Goal: Task Accomplishment & Management: Complete application form

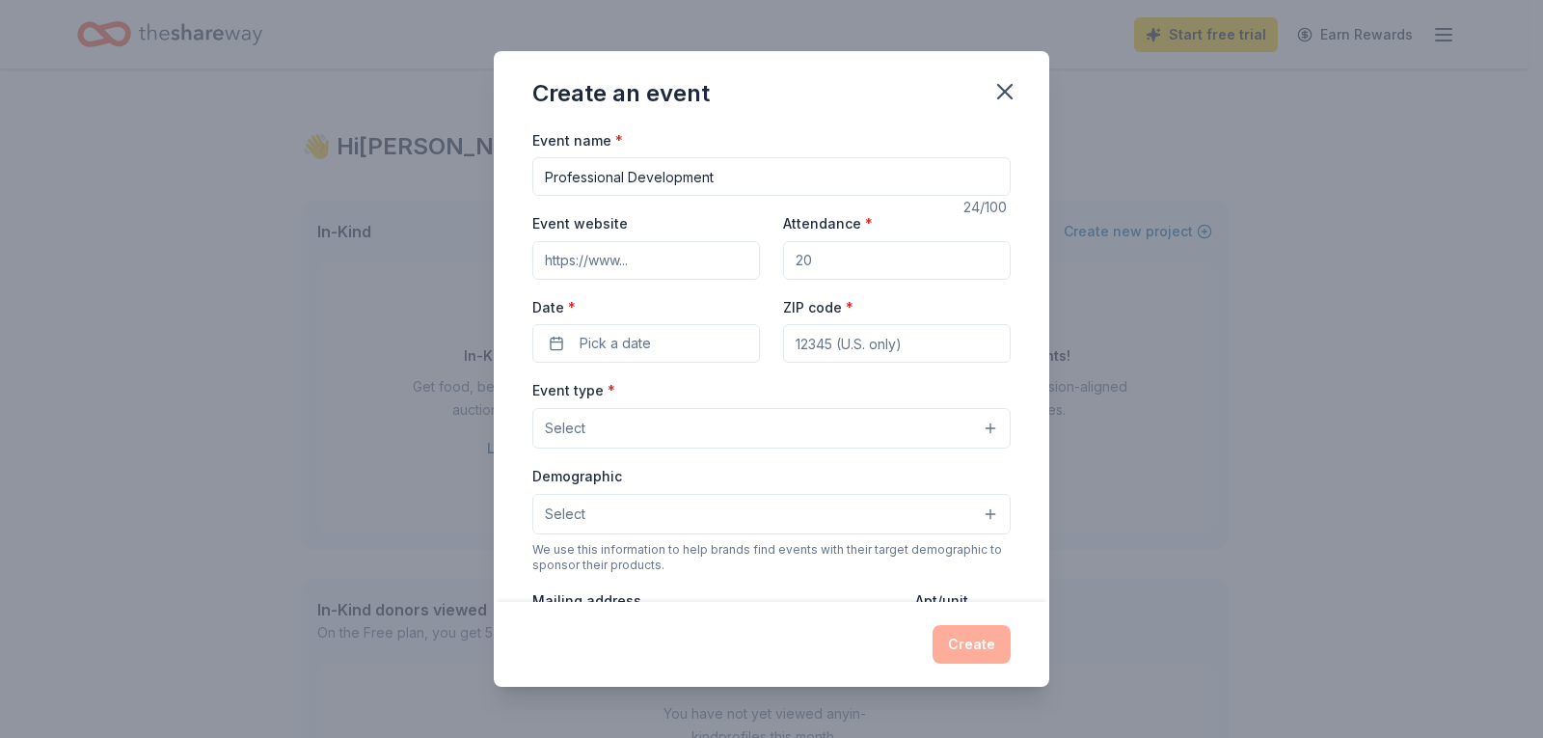
click at [673, 255] on input "Event website" at bounding box center [646, 260] width 228 height 39
type input "westfield"
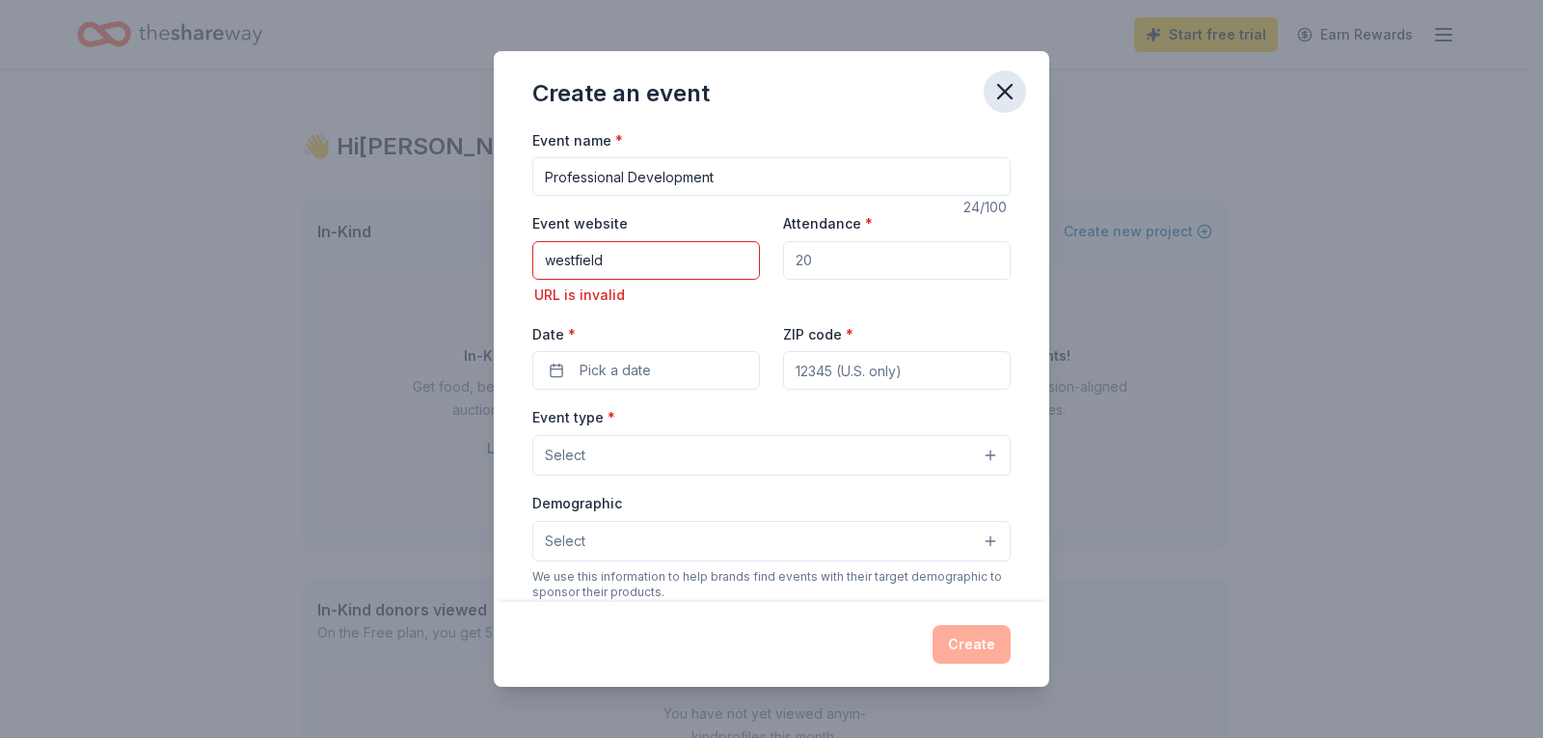
click at [997, 89] on icon "button" at bounding box center [1005, 91] width 27 height 27
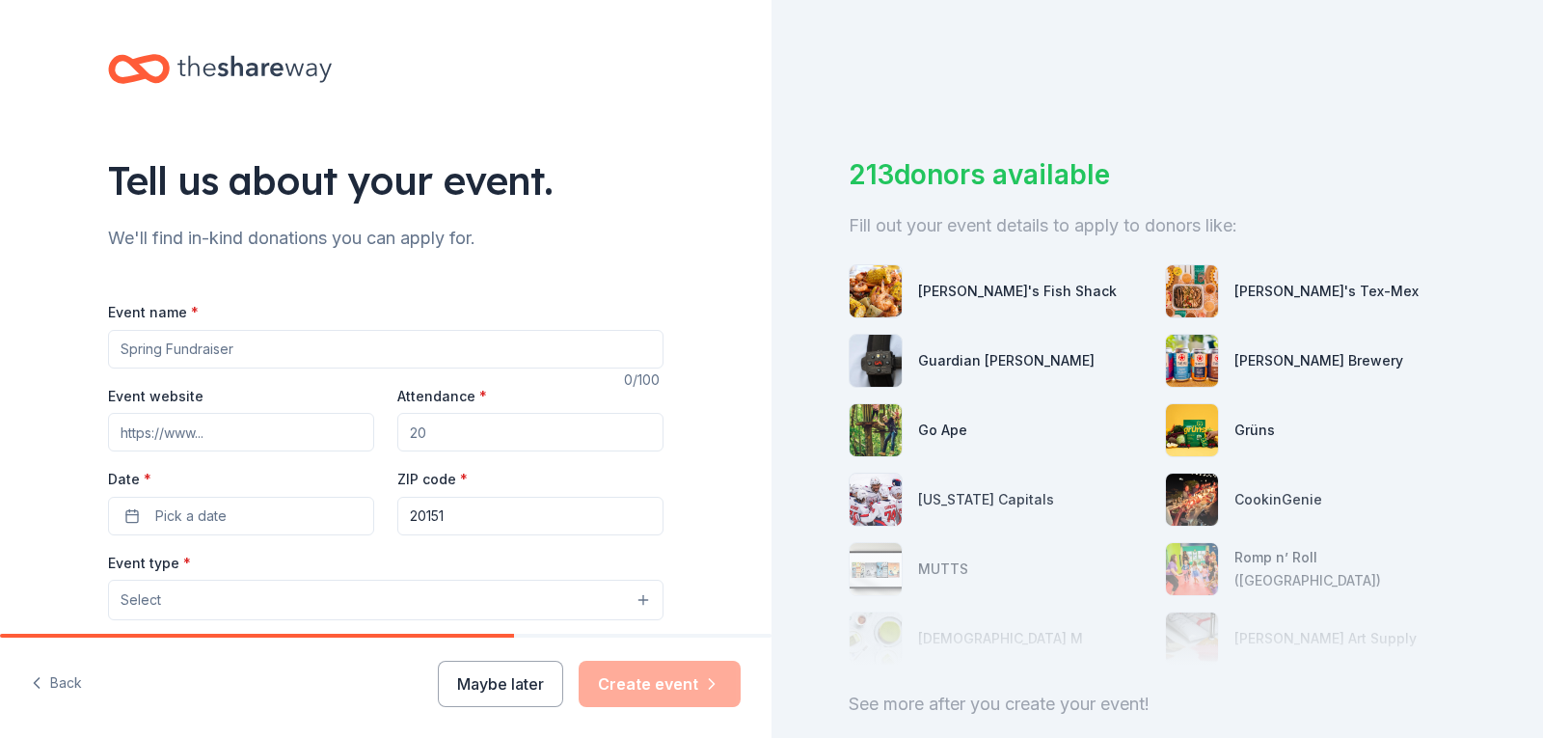
scroll to position [193, 0]
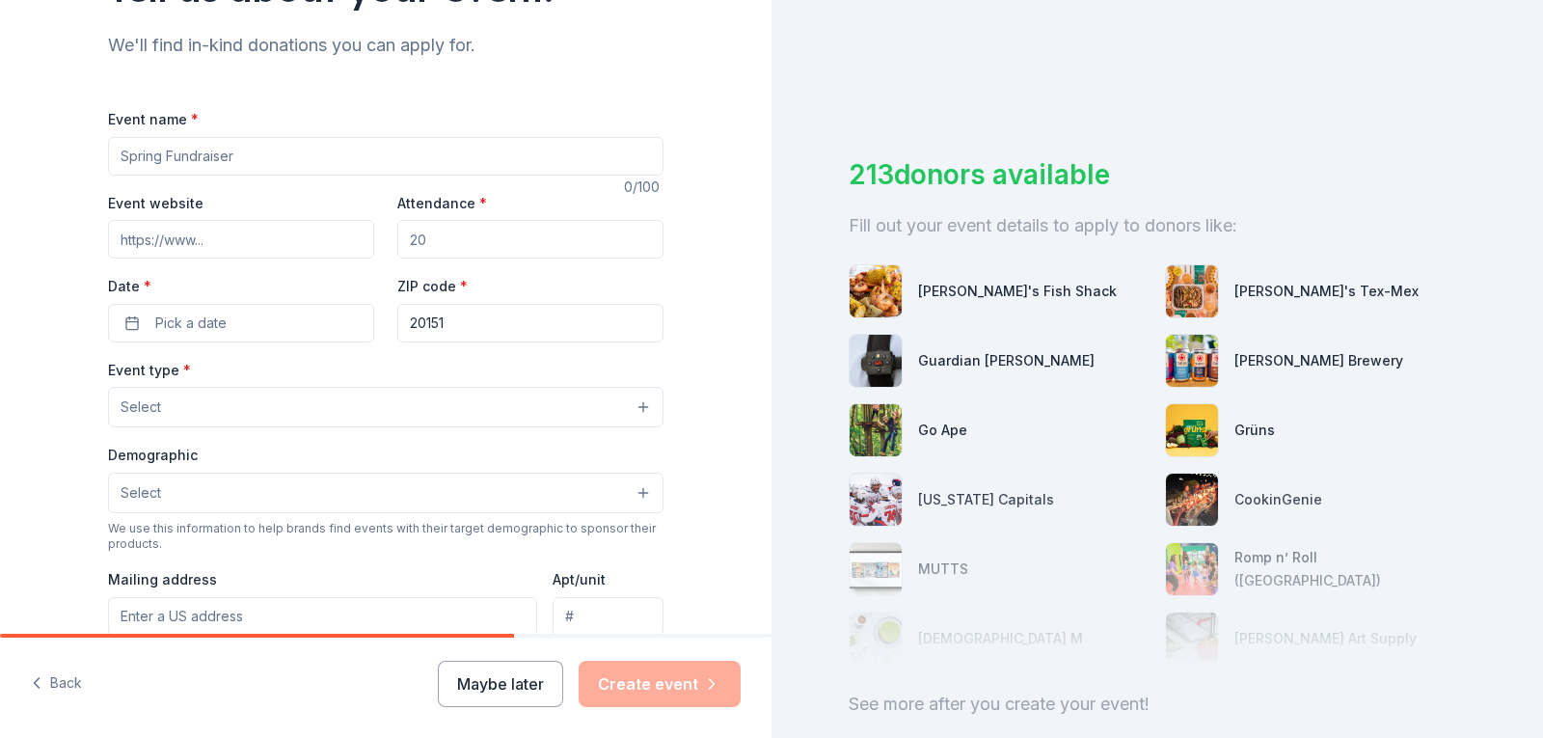
click at [256, 237] on input "Event website" at bounding box center [241, 239] width 266 height 39
type input "[DOMAIN_NAME]"
type input "150"
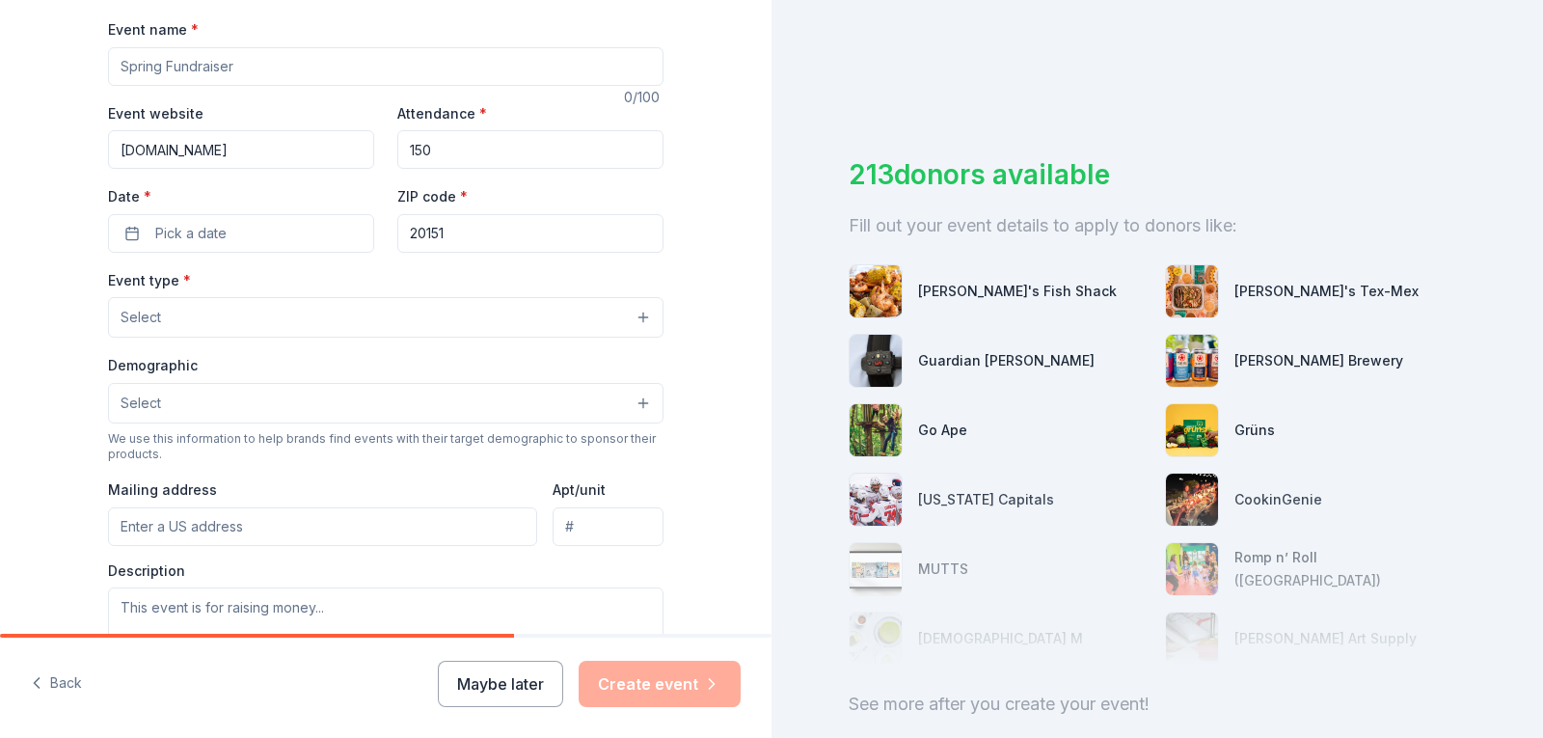
scroll to position [289, 0]
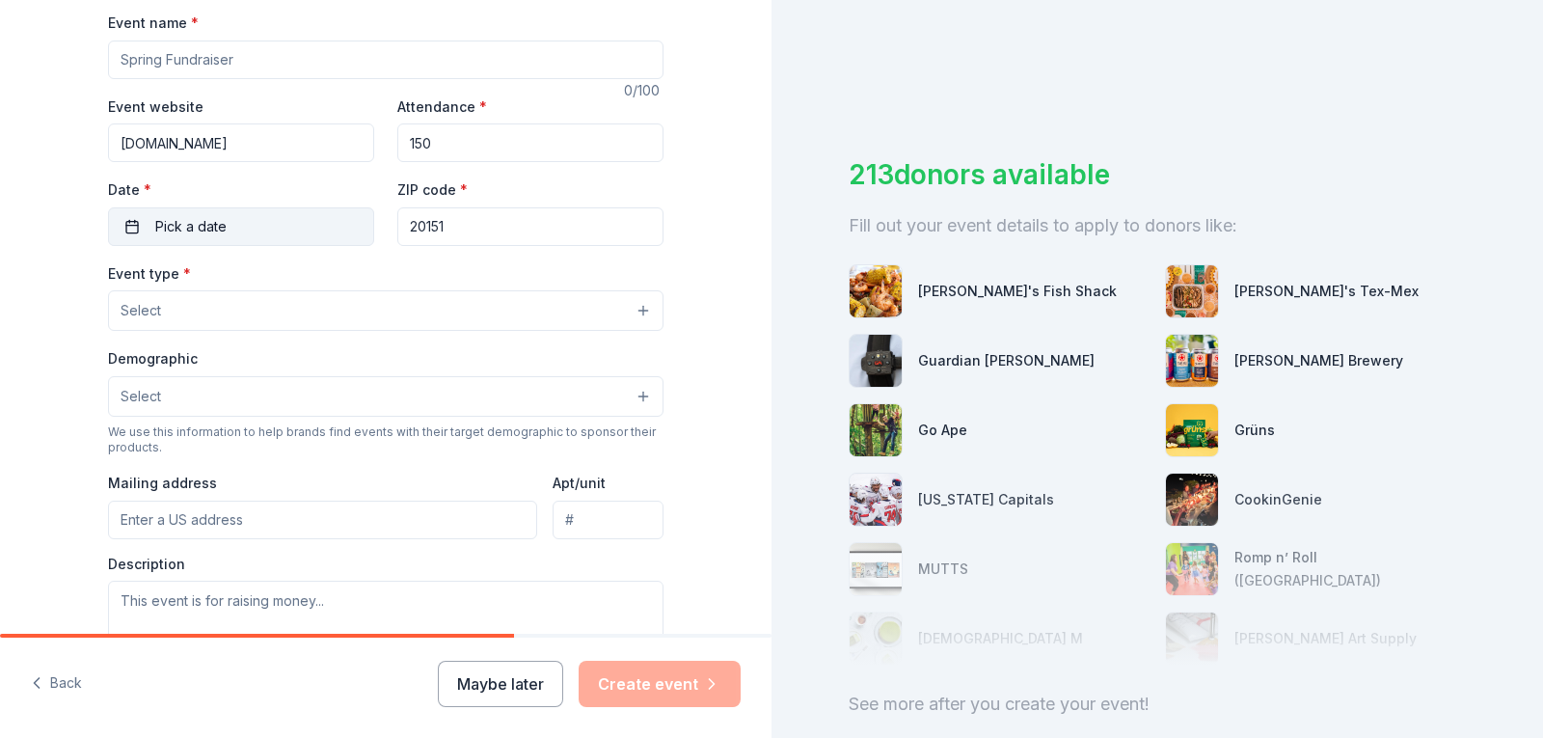
click at [302, 228] on button "Pick a date" at bounding box center [241, 226] width 266 height 39
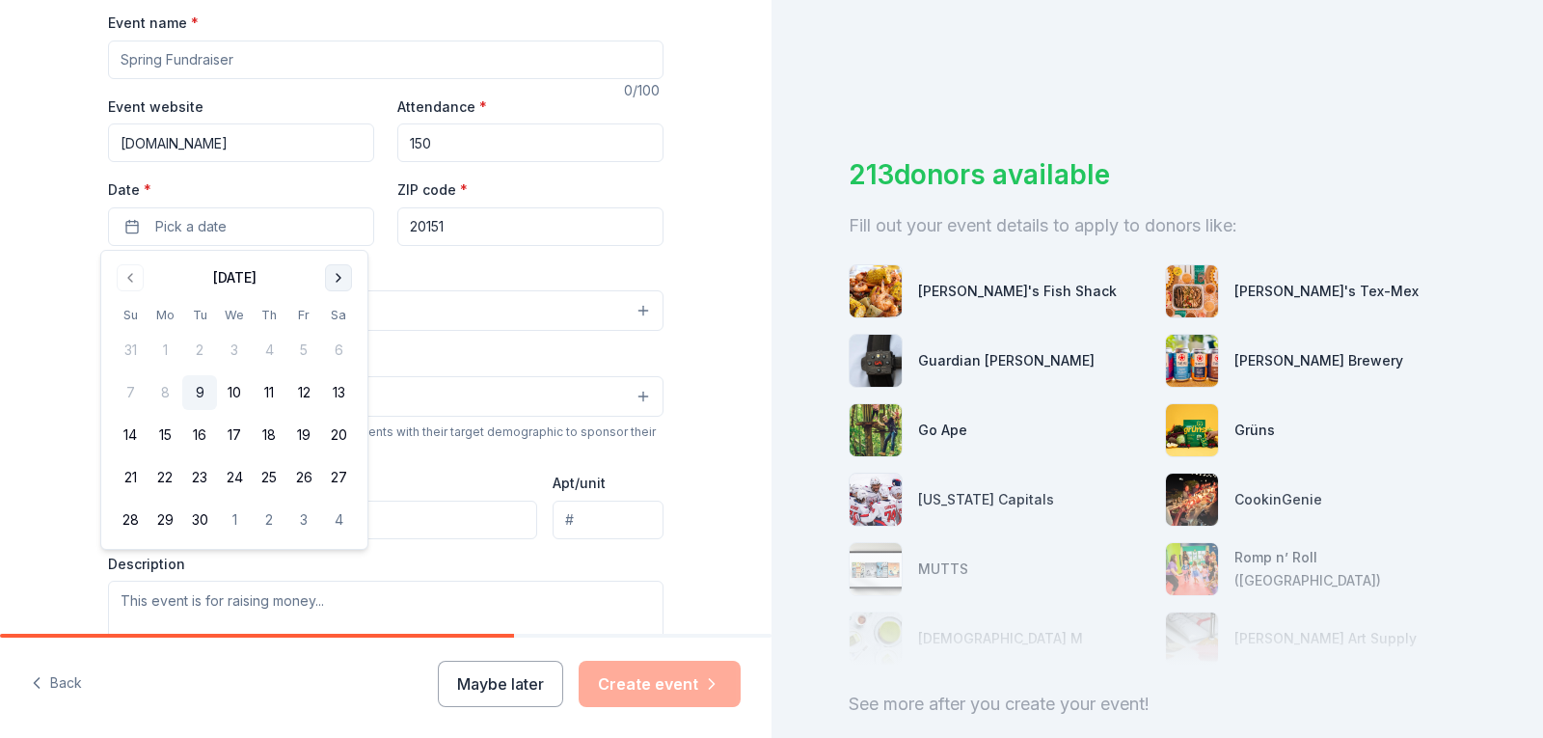
click at [340, 274] on button "Go to next month" at bounding box center [338, 277] width 27 height 27
click at [200, 396] on button "7" at bounding box center [199, 392] width 35 height 35
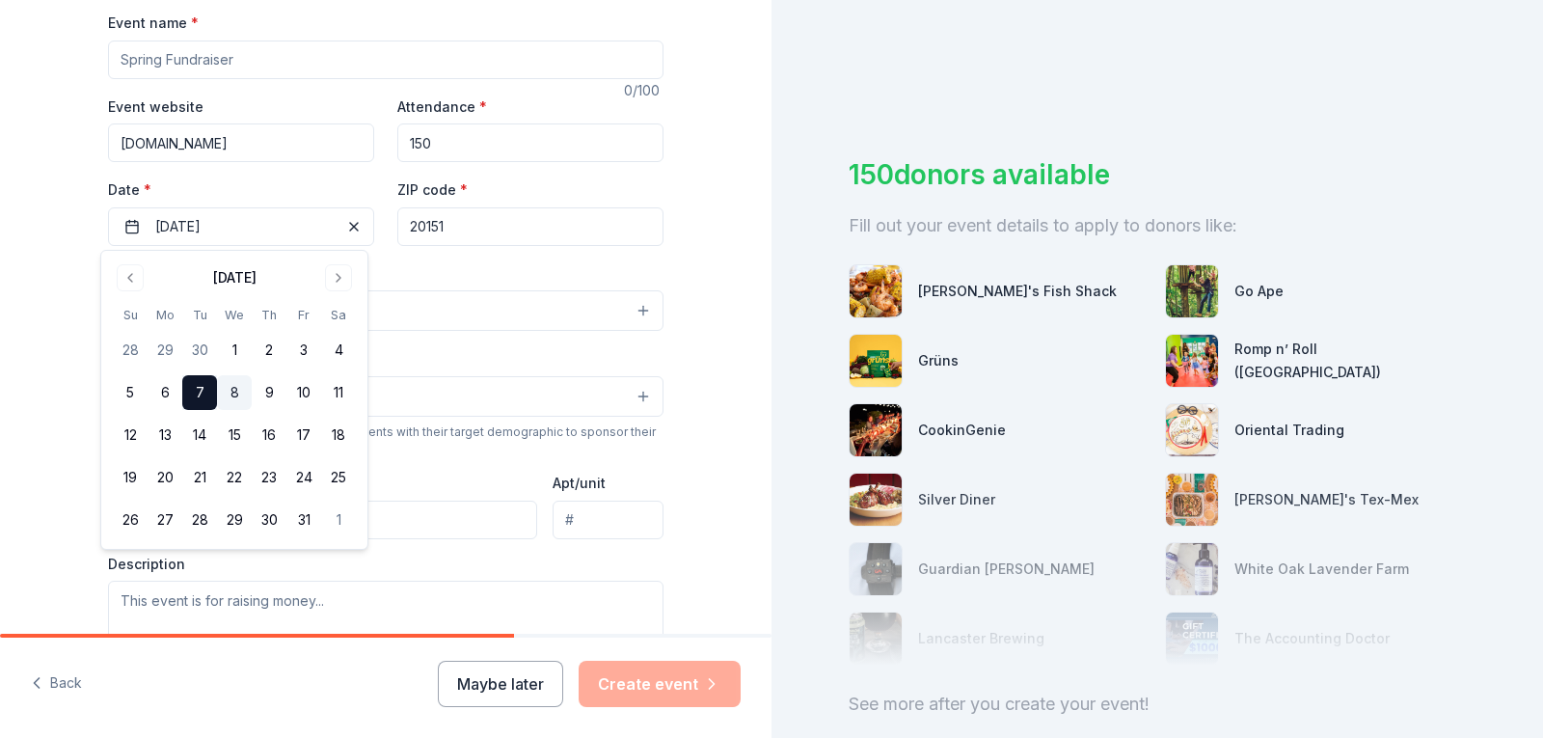
click at [231, 392] on button "8" at bounding box center [234, 392] width 35 height 35
click at [448, 267] on div "Event type * Select" at bounding box center [386, 296] width 556 height 70
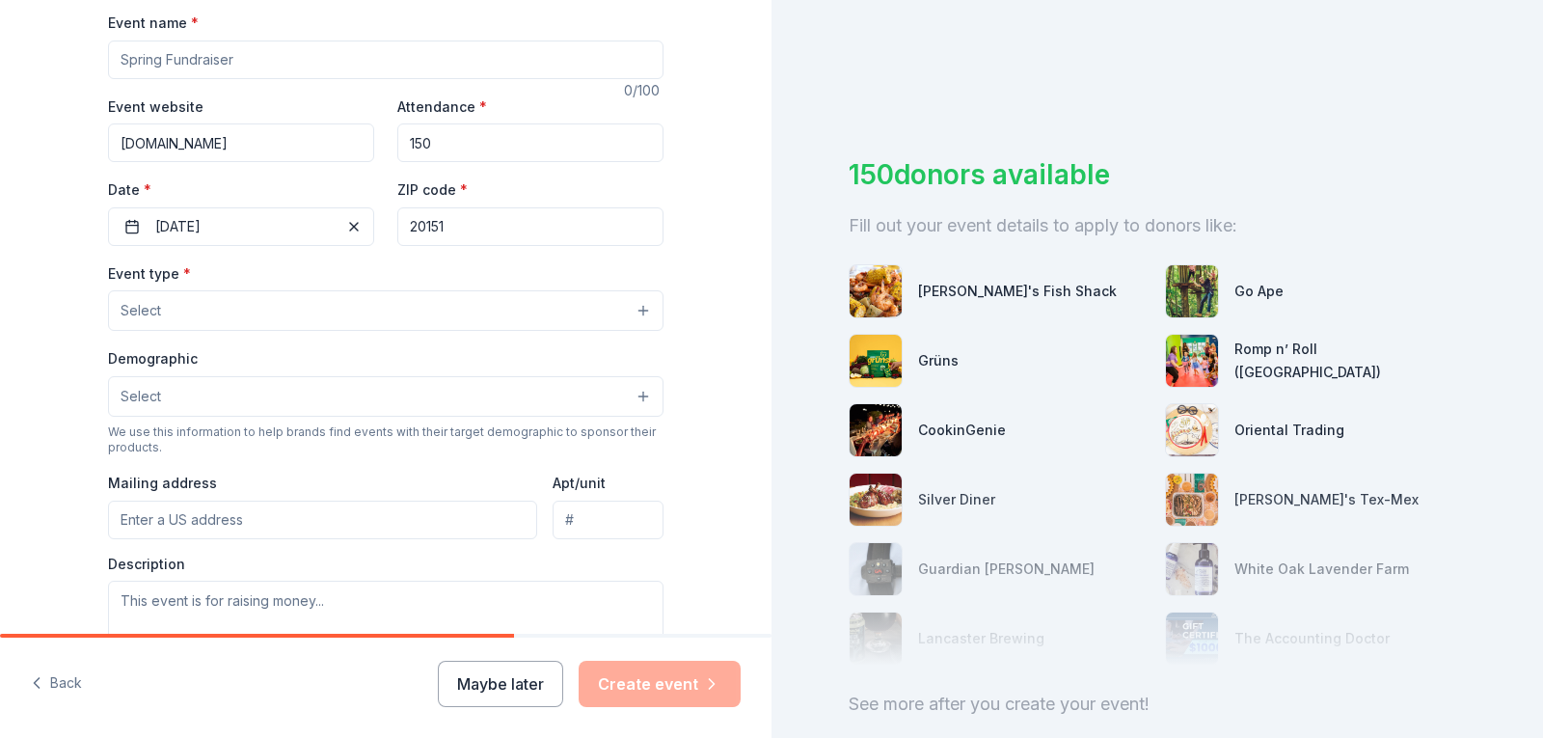
click at [170, 305] on button "Select" at bounding box center [386, 310] width 556 height 41
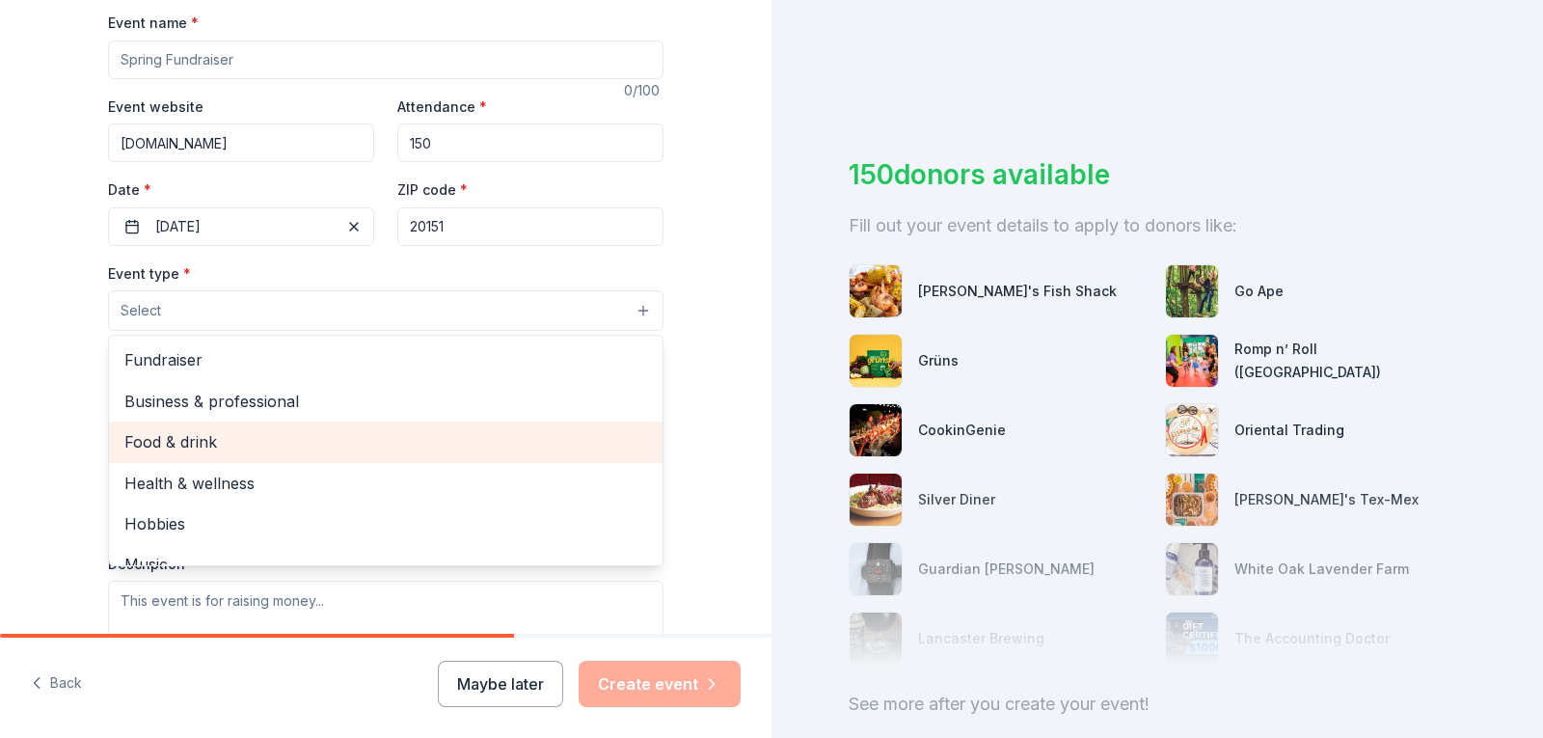
click at [180, 435] on span "Food & drink" at bounding box center [385, 441] width 523 height 25
click at [241, 443] on span "Health & wellness" at bounding box center [385, 443] width 523 height 25
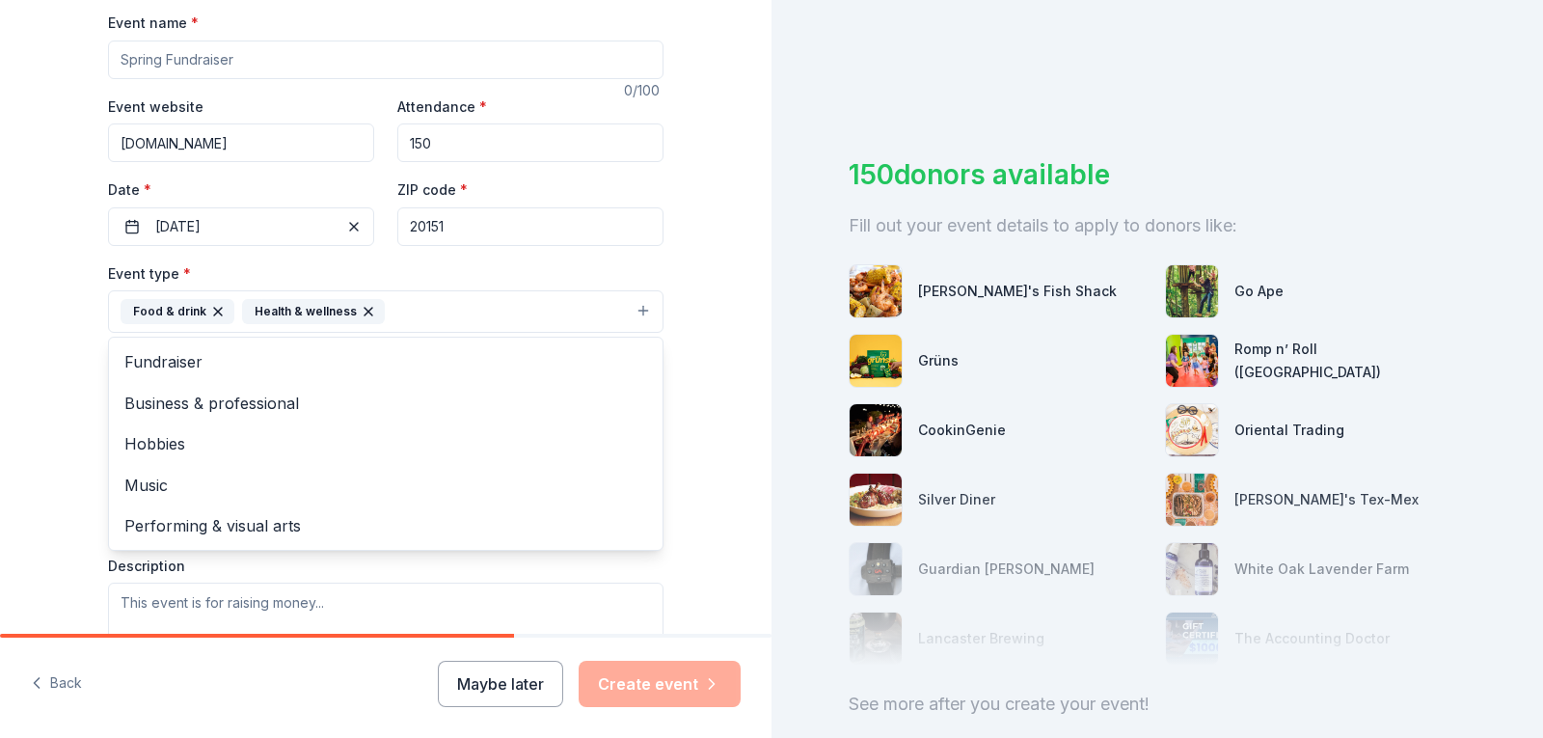
click at [361, 306] on icon "button" at bounding box center [368, 311] width 15 height 15
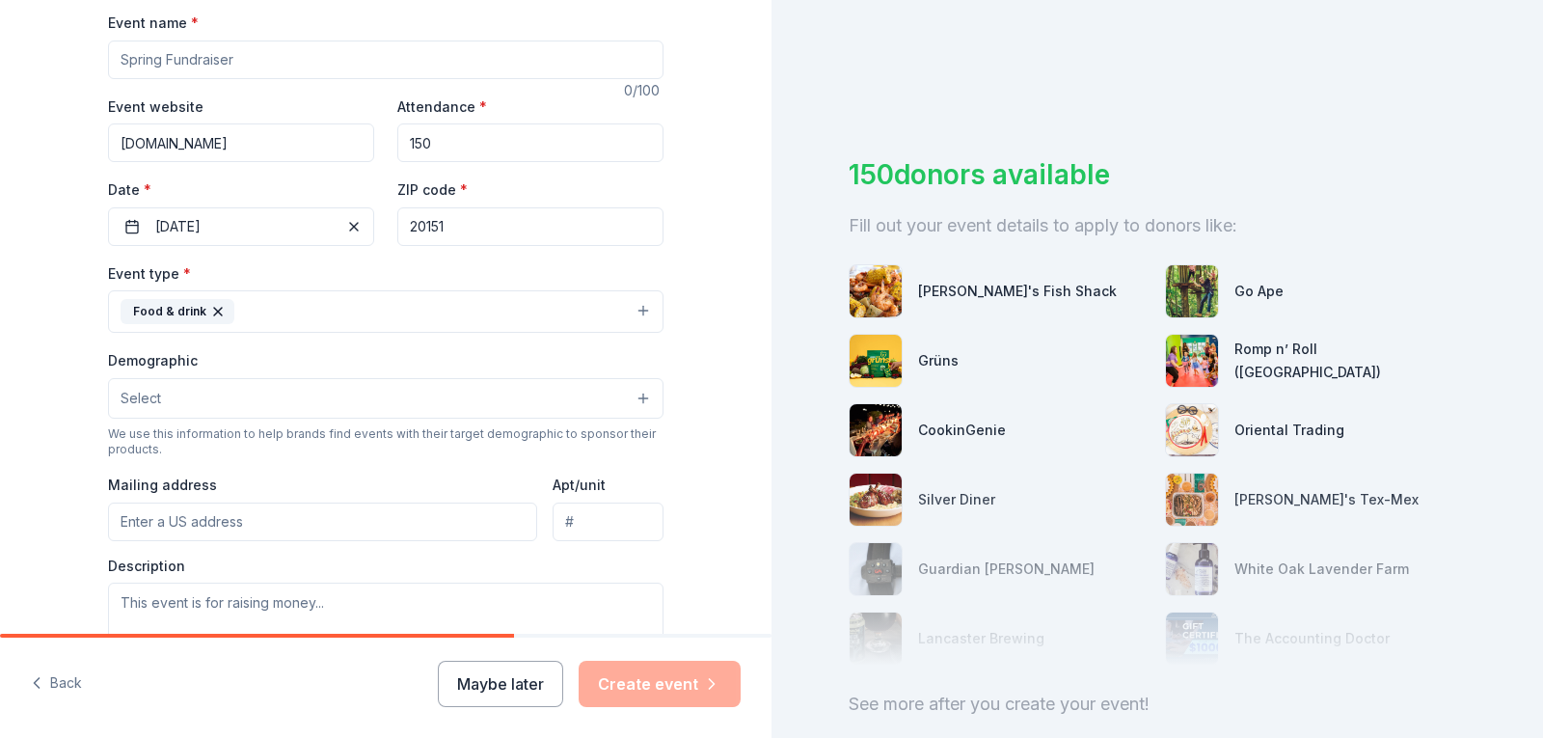
click at [606, 311] on button "Food & drink" at bounding box center [386, 311] width 556 height 42
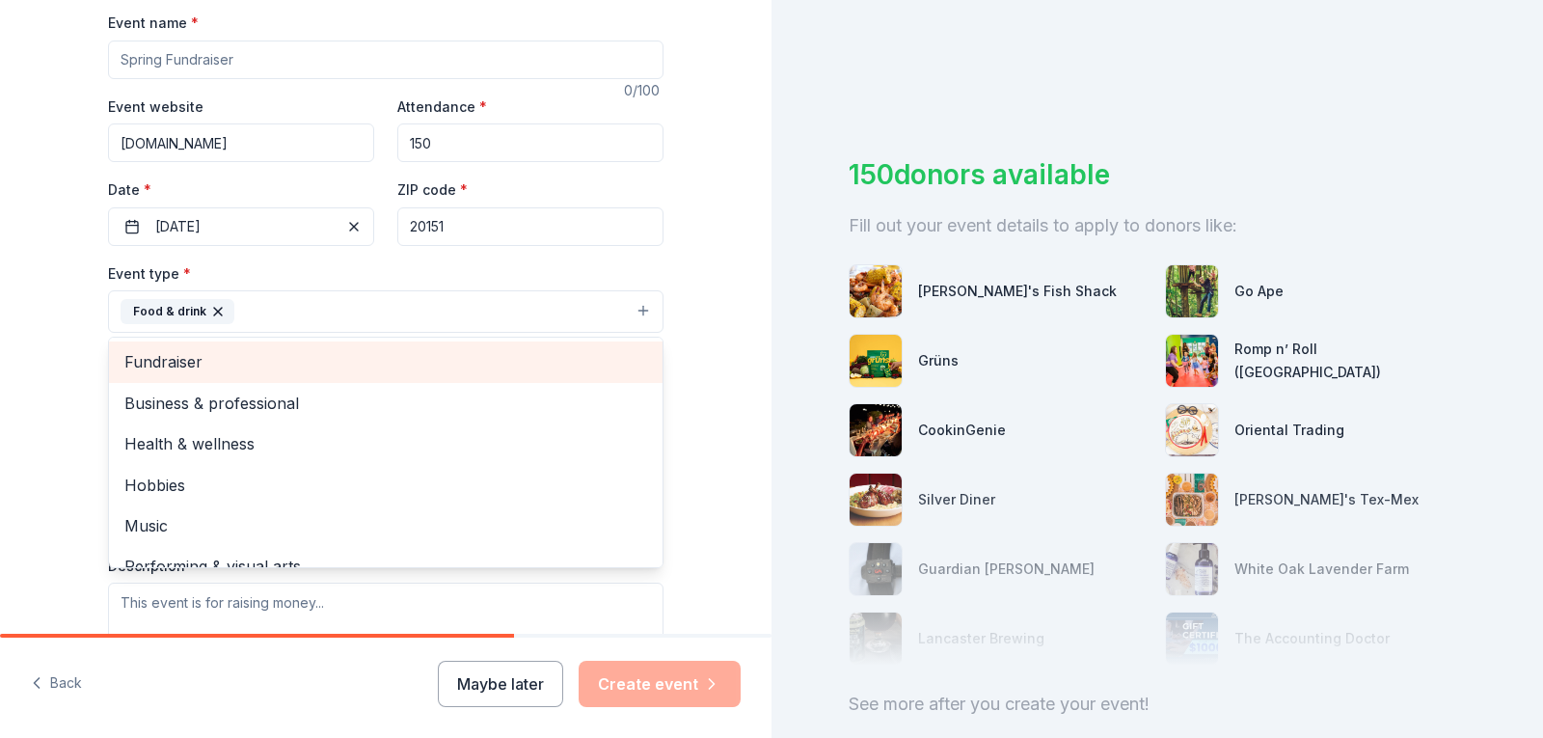
click at [350, 368] on span "Fundraiser" at bounding box center [385, 361] width 523 height 25
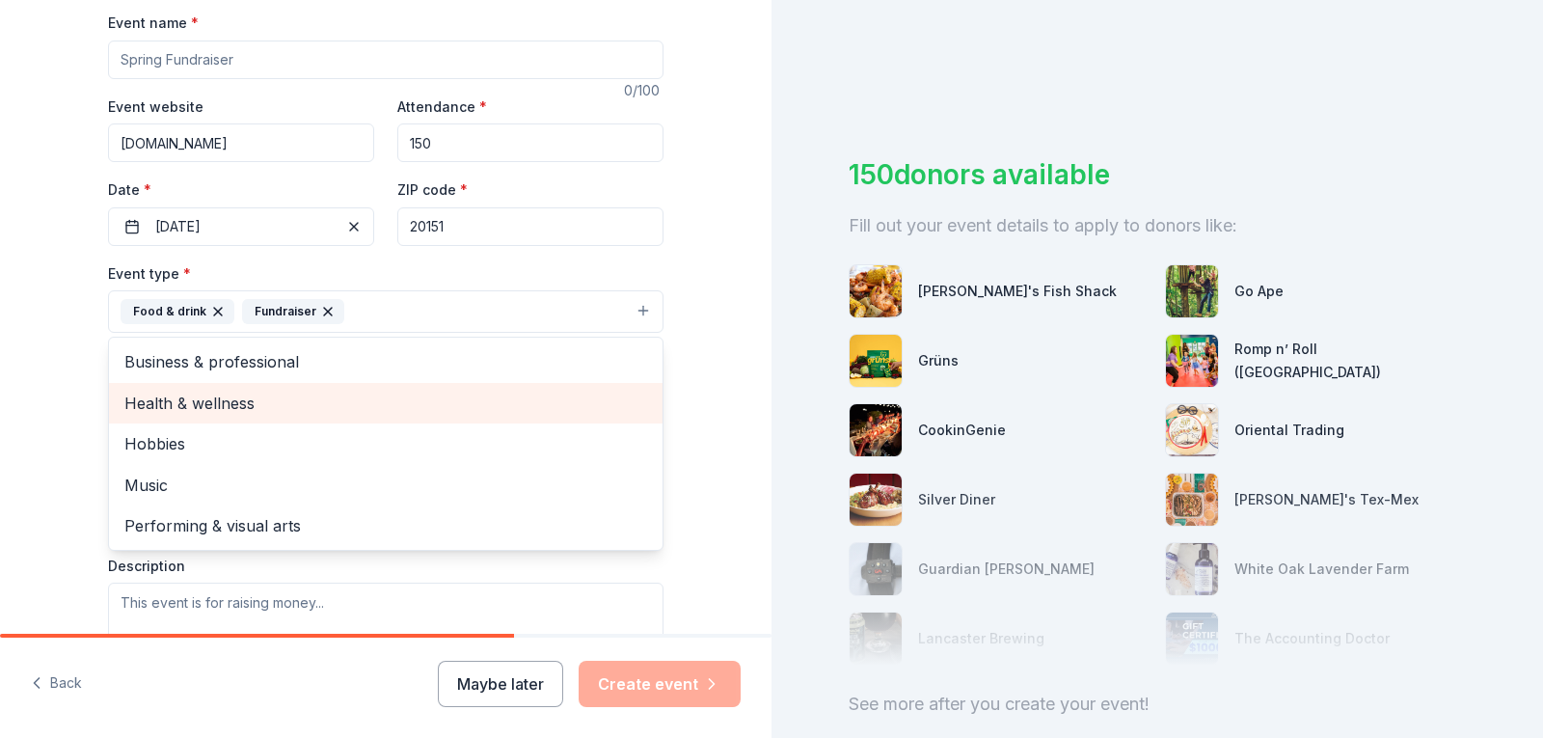
click at [307, 397] on span "Health & wellness" at bounding box center [385, 403] width 523 height 25
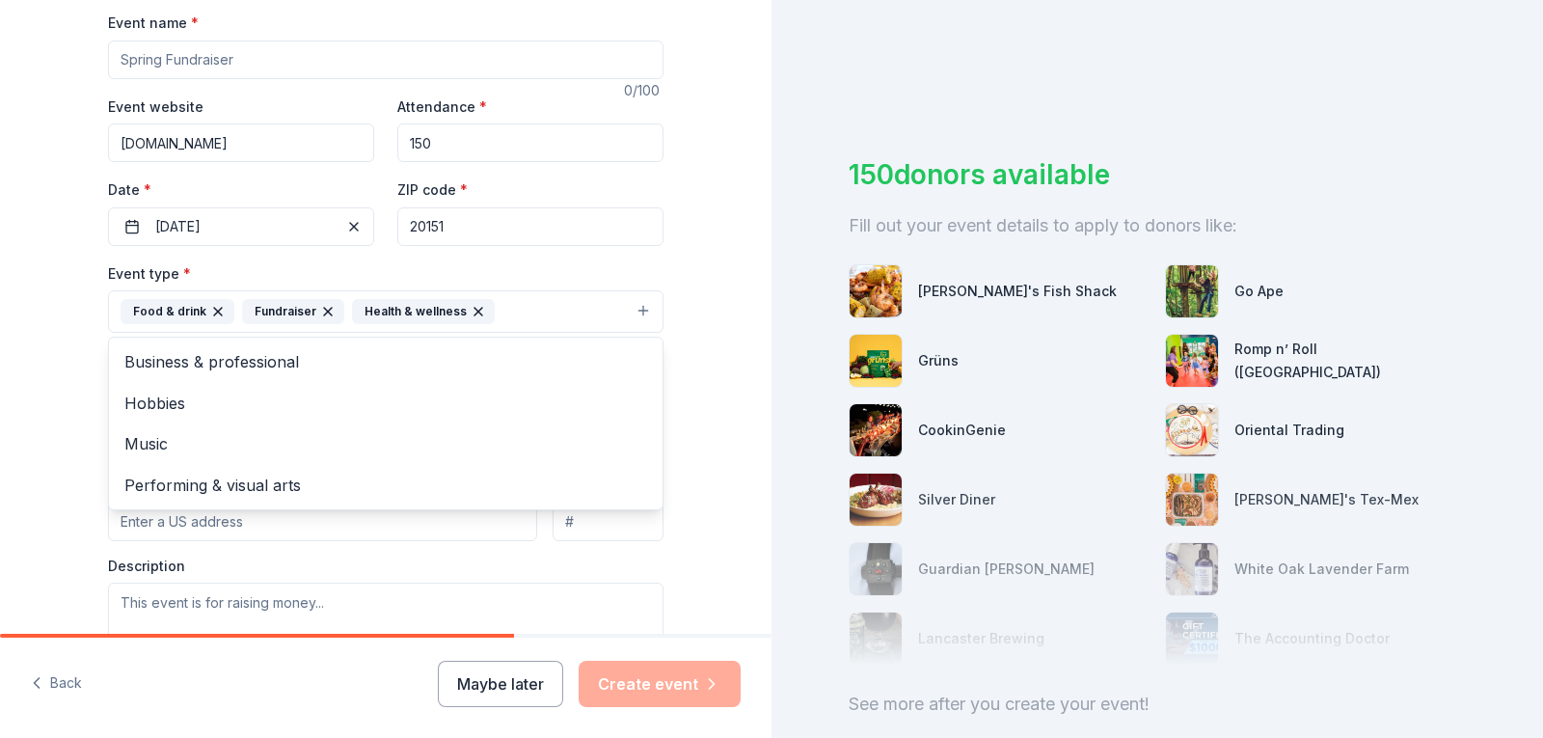
click at [696, 287] on div "Tell us about your event. We'll find in-kind donations you can apply for. Event…" at bounding box center [386, 354] width 772 height 1286
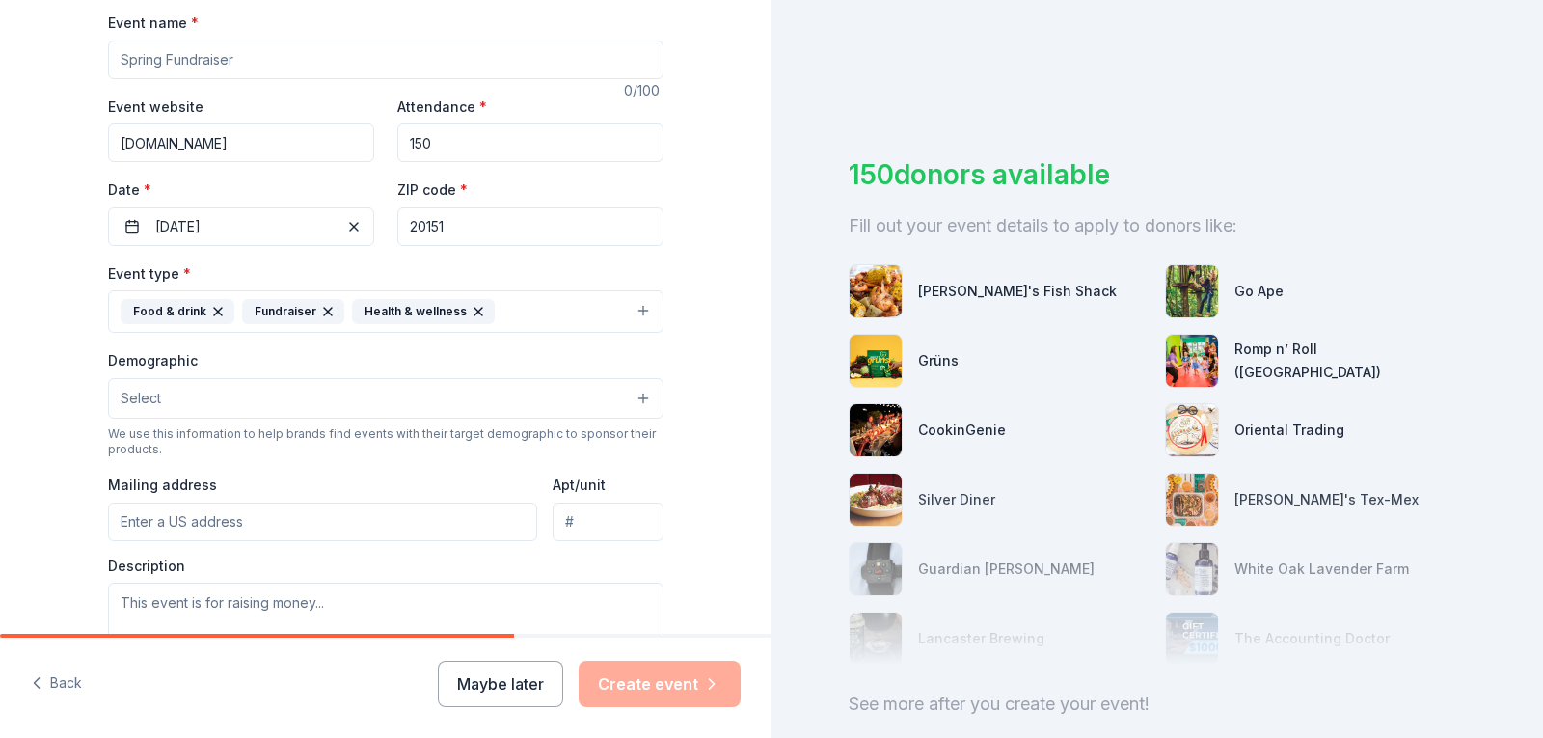
click at [322, 386] on button "Select" at bounding box center [386, 398] width 556 height 41
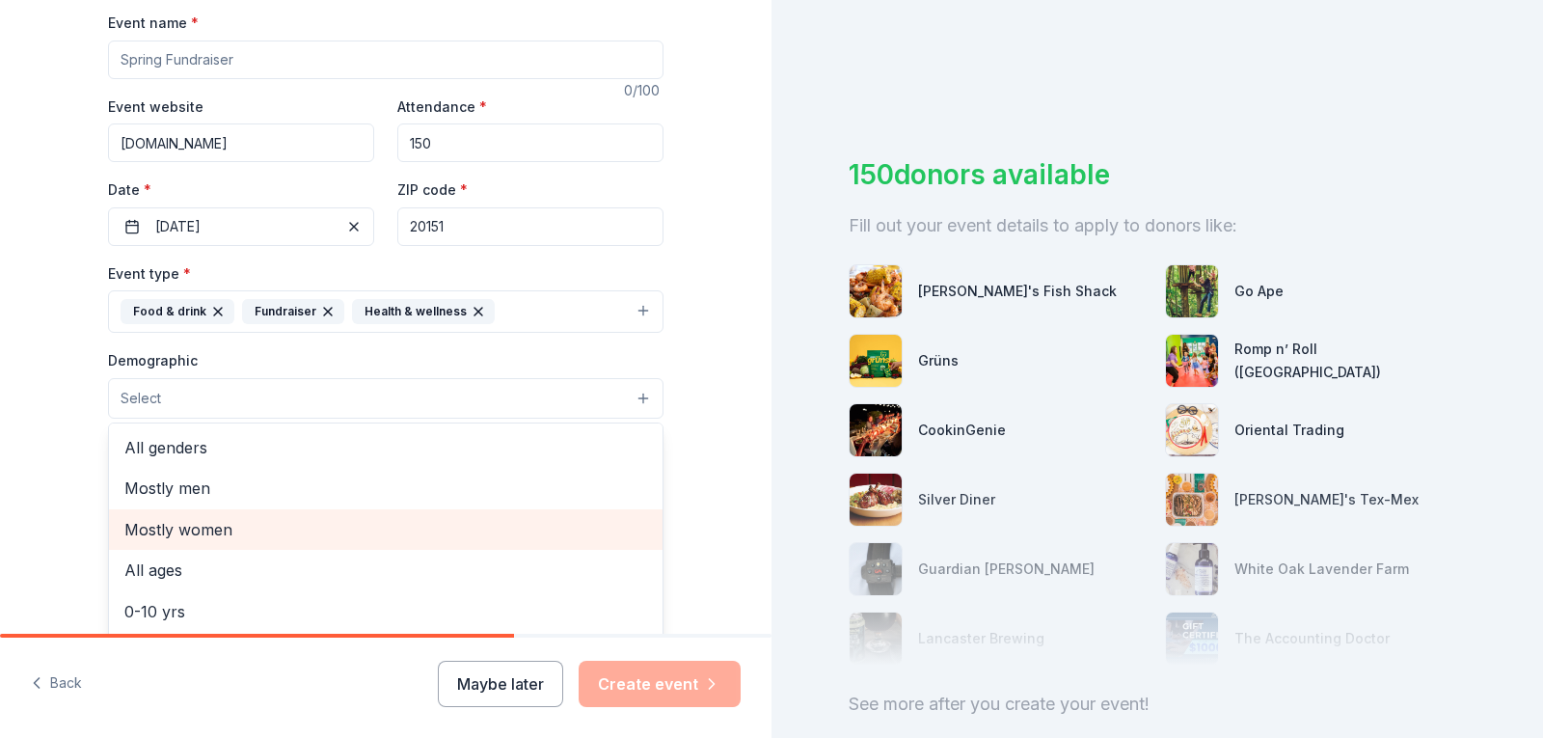
click at [168, 520] on span "Mostly women" at bounding box center [385, 529] width 523 height 25
click at [170, 527] on span "All ages" at bounding box center [385, 531] width 523 height 25
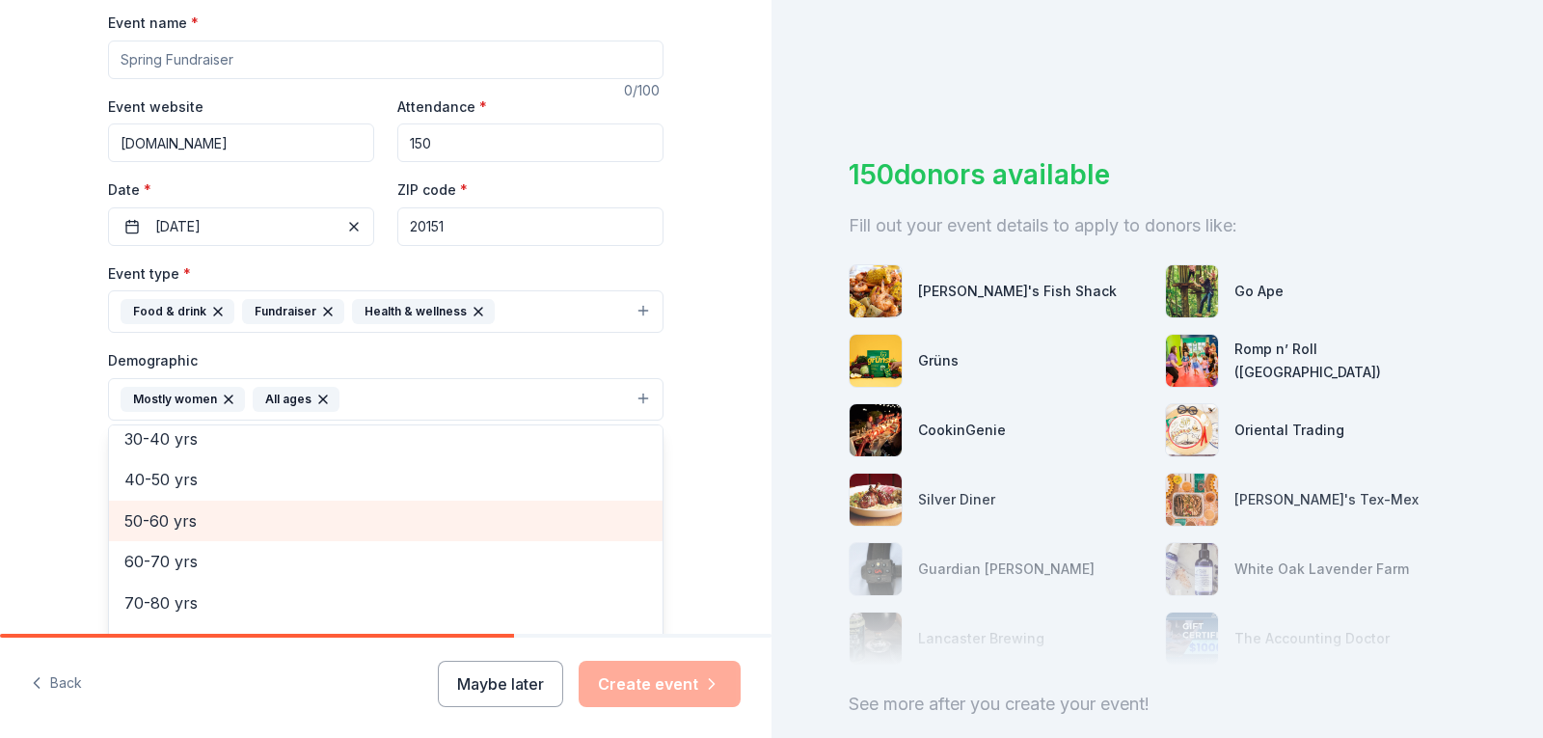
scroll to position [228, 0]
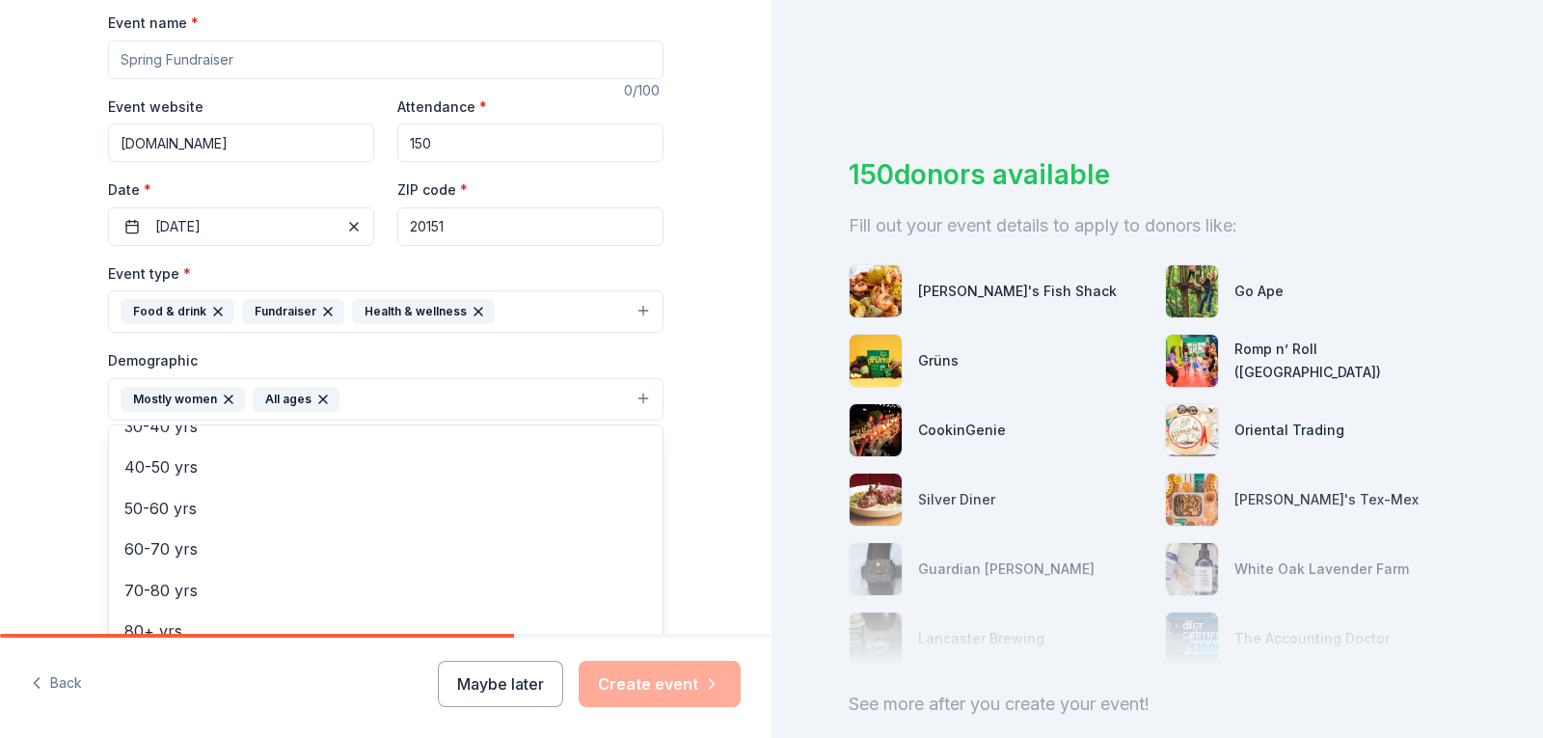
click at [714, 389] on div "Tell us about your event. We'll find in-kind donations you can apply for. Event…" at bounding box center [386, 355] width 772 height 1288
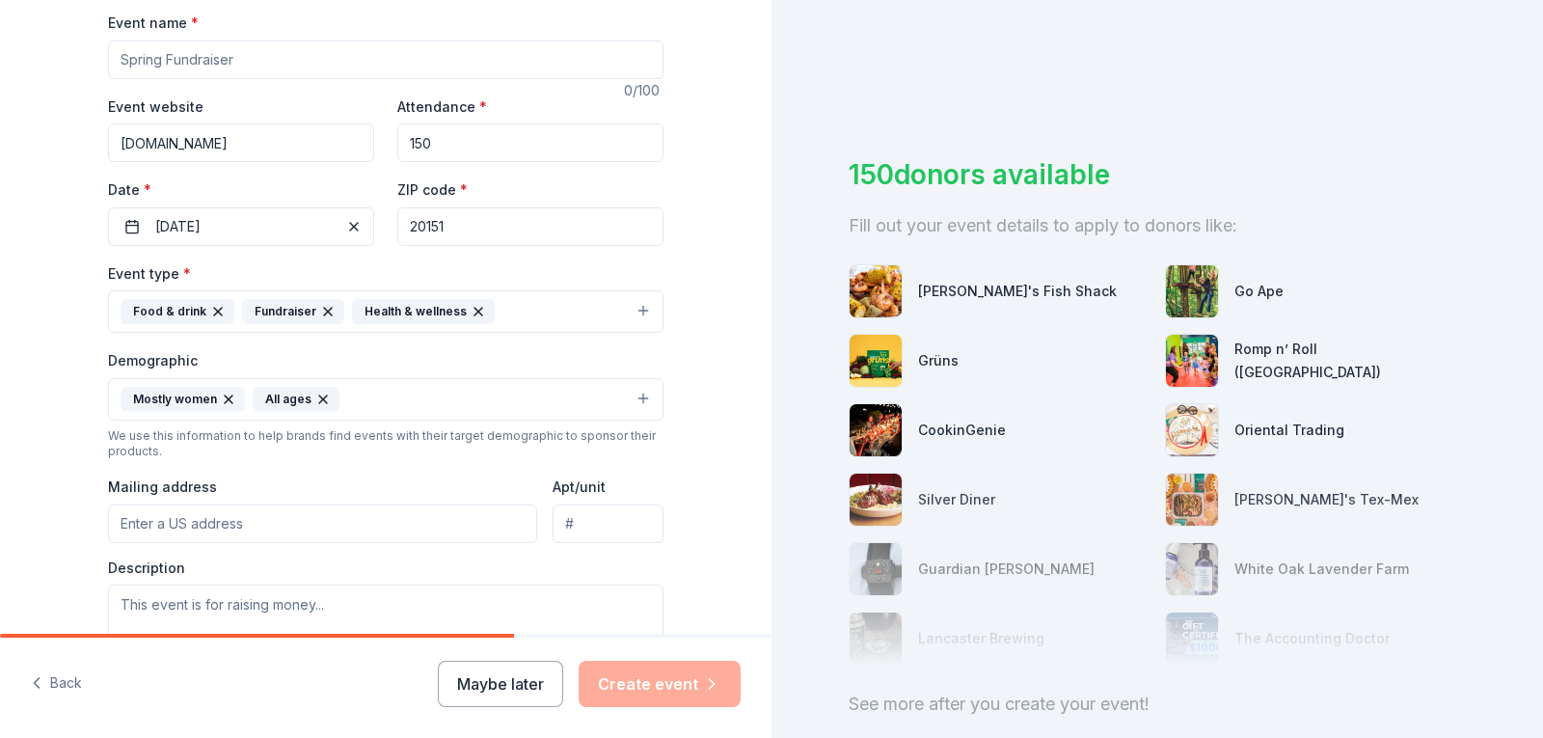
click at [300, 523] on input "Mailing address" at bounding box center [322, 524] width 429 height 39
click at [412, 519] on input "Mailing address" at bounding box center [322, 524] width 429 height 39
type input "[STREET_ADDRESS]"
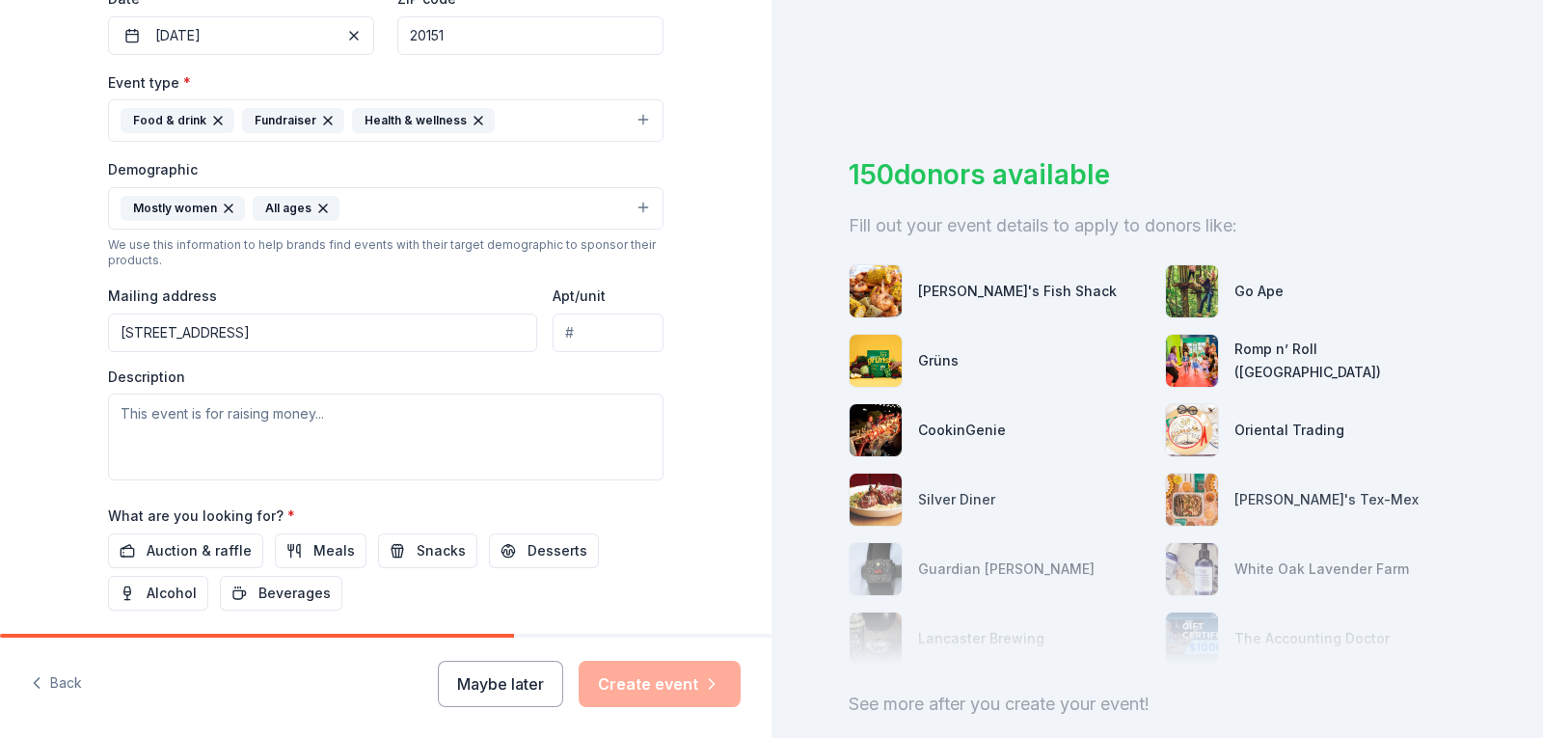
scroll to position [482, 0]
click at [331, 411] on textarea at bounding box center [386, 435] width 556 height 87
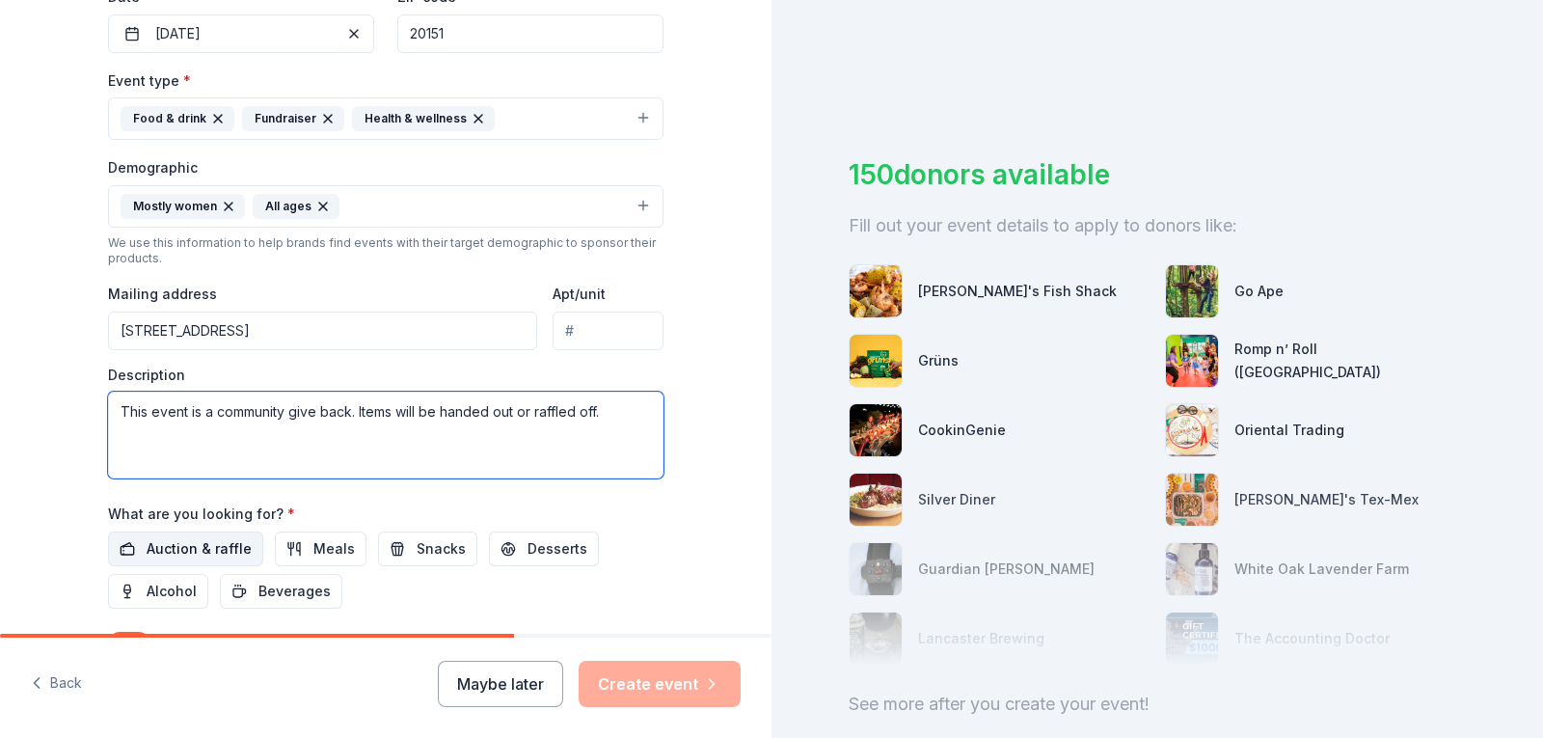
type textarea "This event is a community give back. Items will be handed out or raffled off."
click at [158, 545] on span "Auction & raffle" at bounding box center [199, 548] width 105 height 23
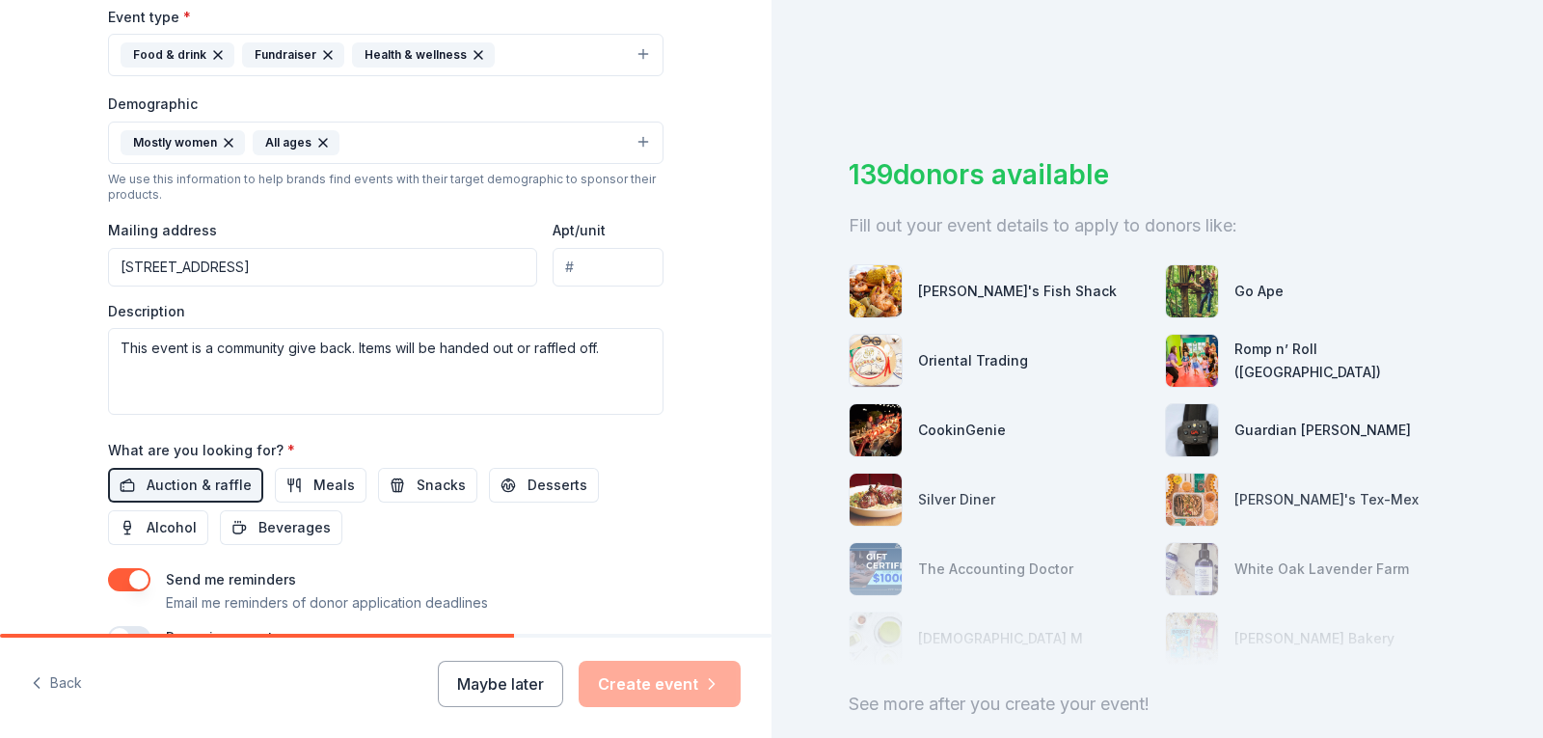
scroll to position [579, 0]
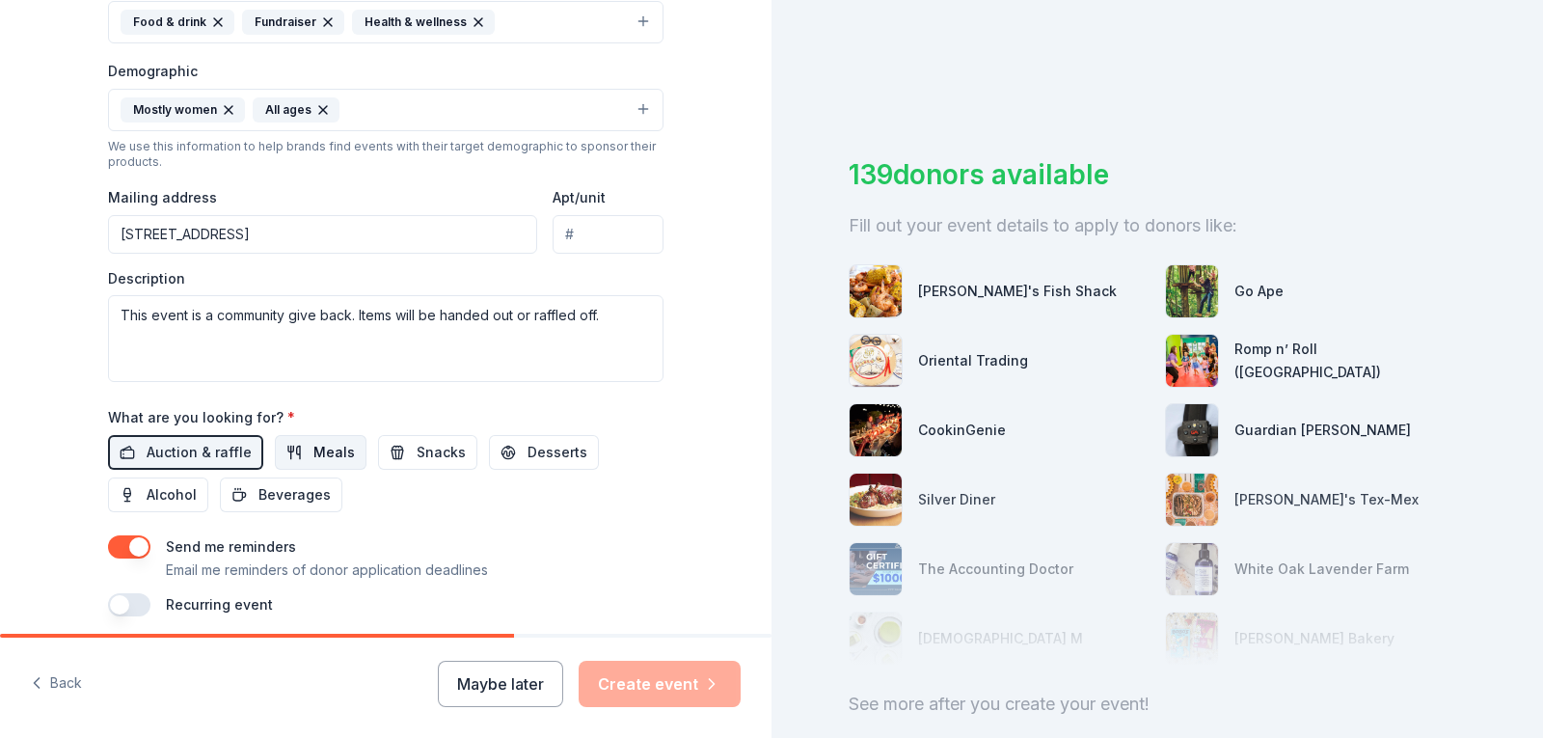
click at [314, 451] on span "Meals" at bounding box center [334, 452] width 41 height 23
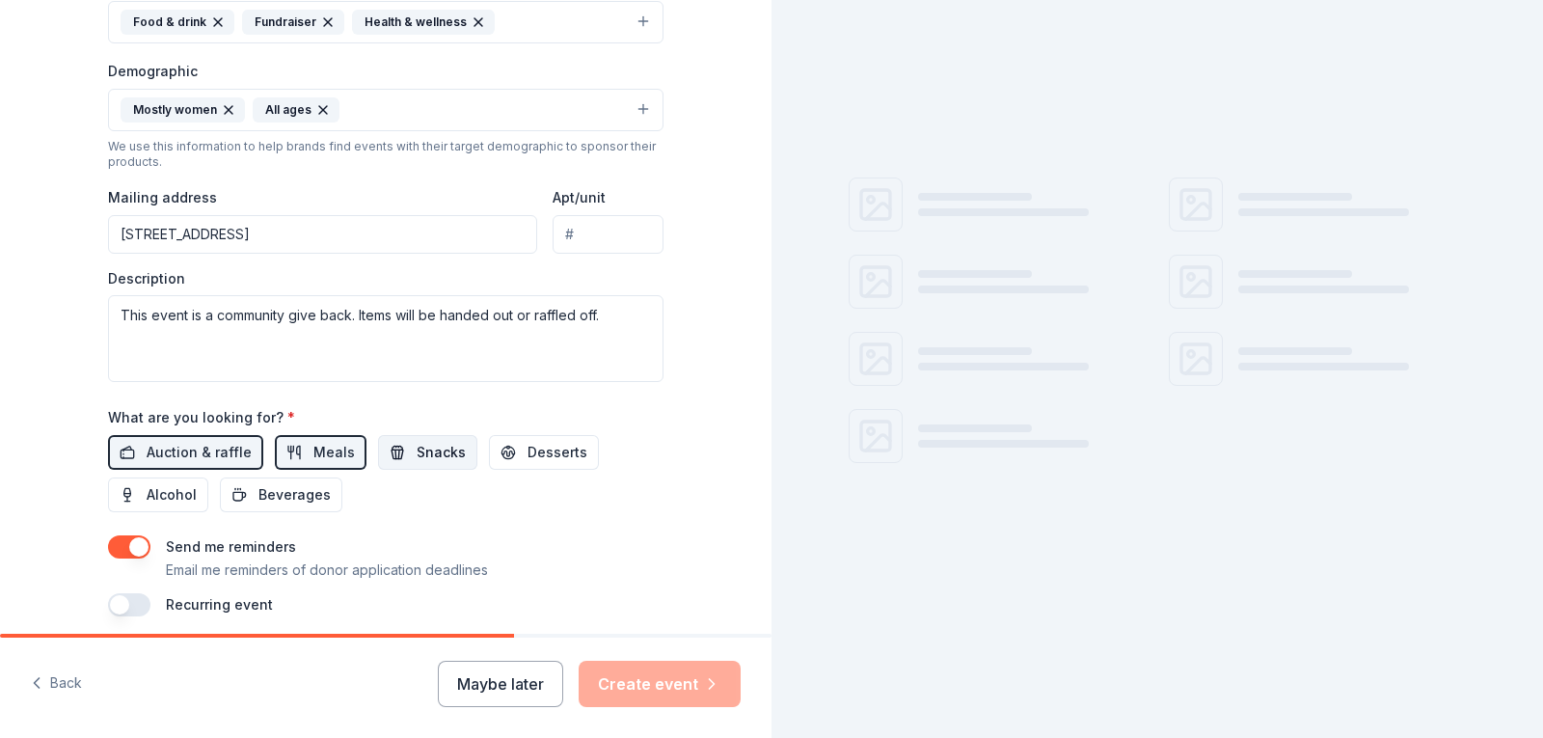
click at [417, 454] on span "Snacks" at bounding box center [441, 452] width 49 height 23
click at [528, 455] on span "Desserts" at bounding box center [558, 452] width 60 height 23
click at [303, 494] on span "Beverages" at bounding box center [295, 494] width 72 height 23
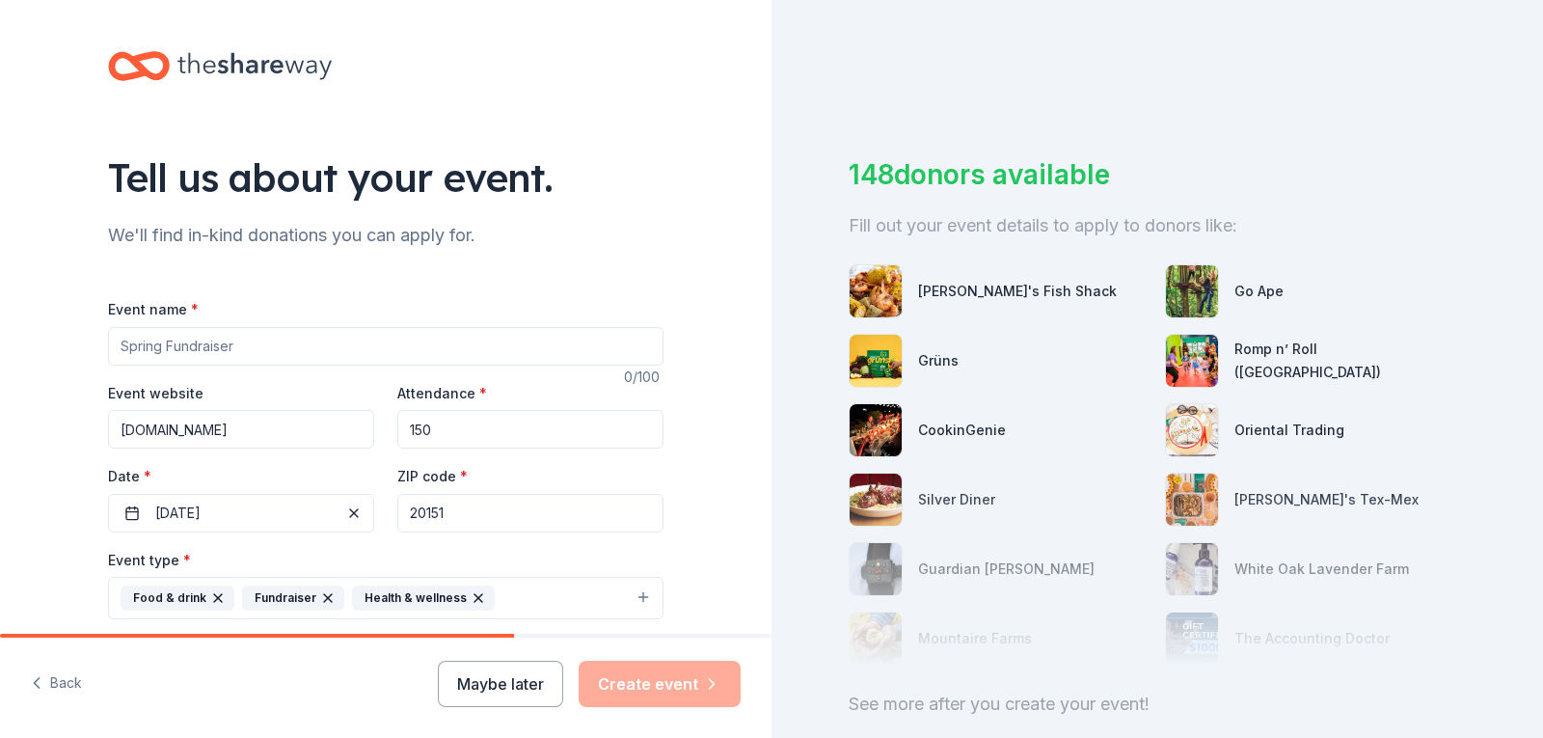
scroll to position [0, 0]
click at [276, 342] on input "Event name *" at bounding box center [386, 349] width 556 height 39
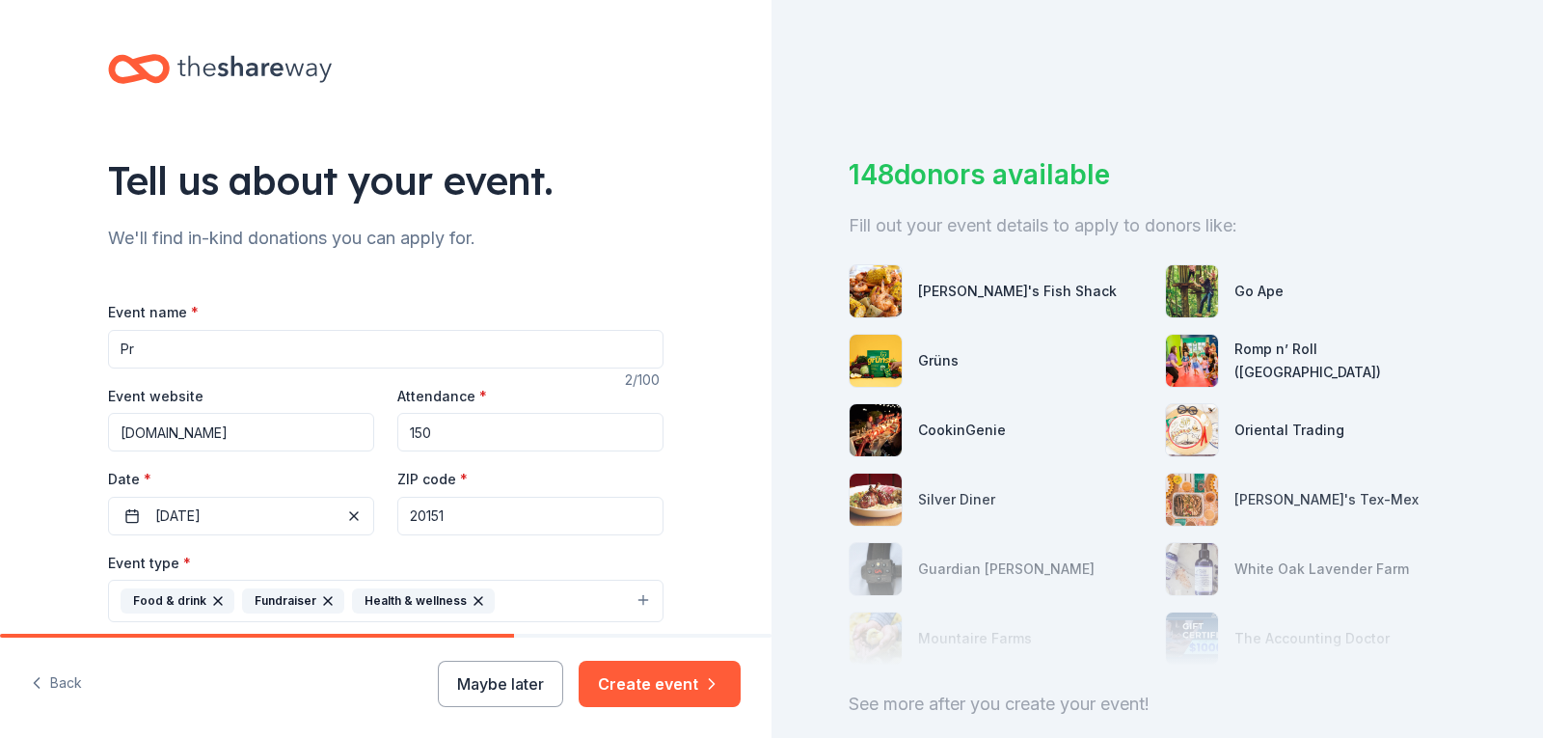
type input "P"
type input "Staff: Pro Dev Give Back"
click at [665, 684] on button "Create event" at bounding box center [660, 684] width 162 height 46
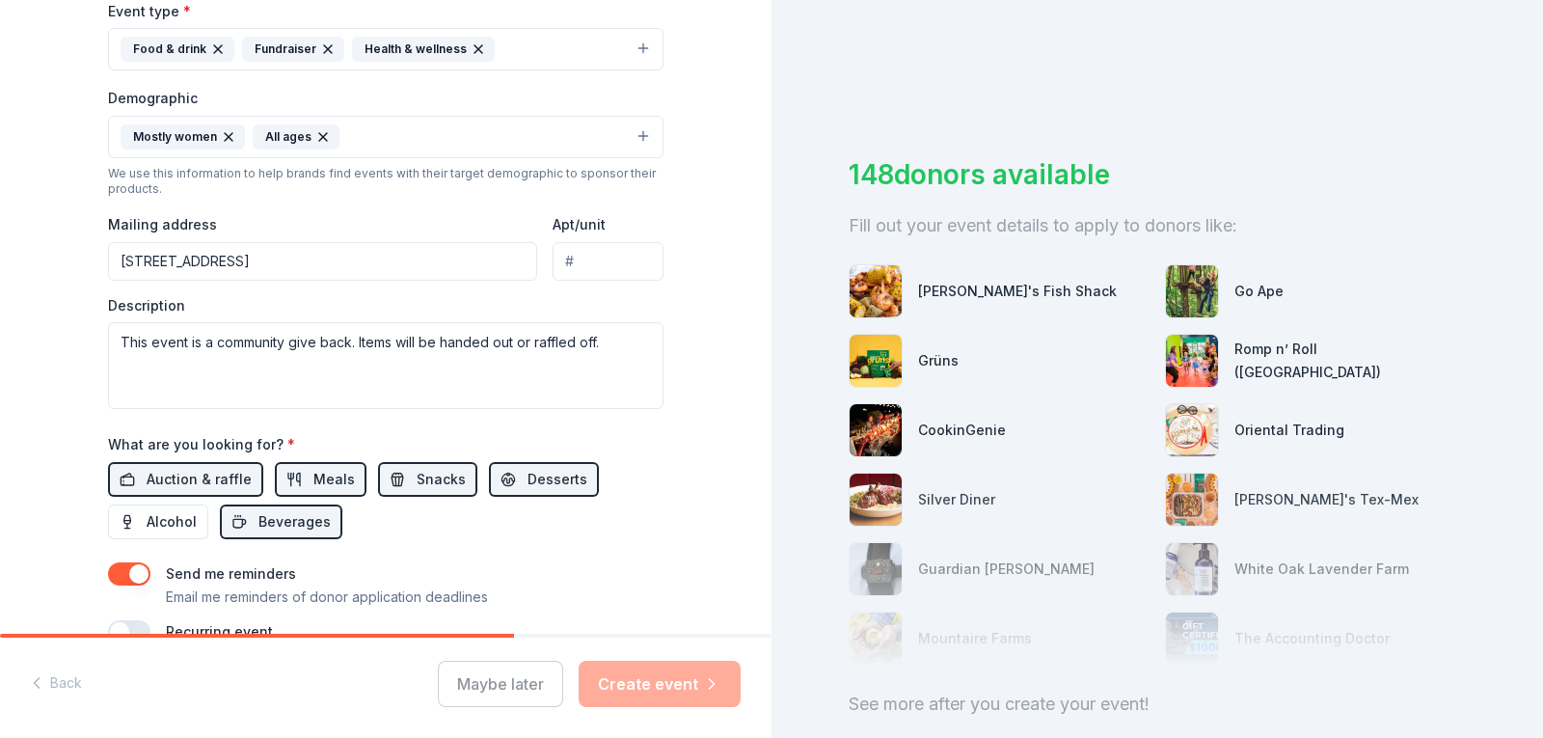
scroll to position [654, 0]
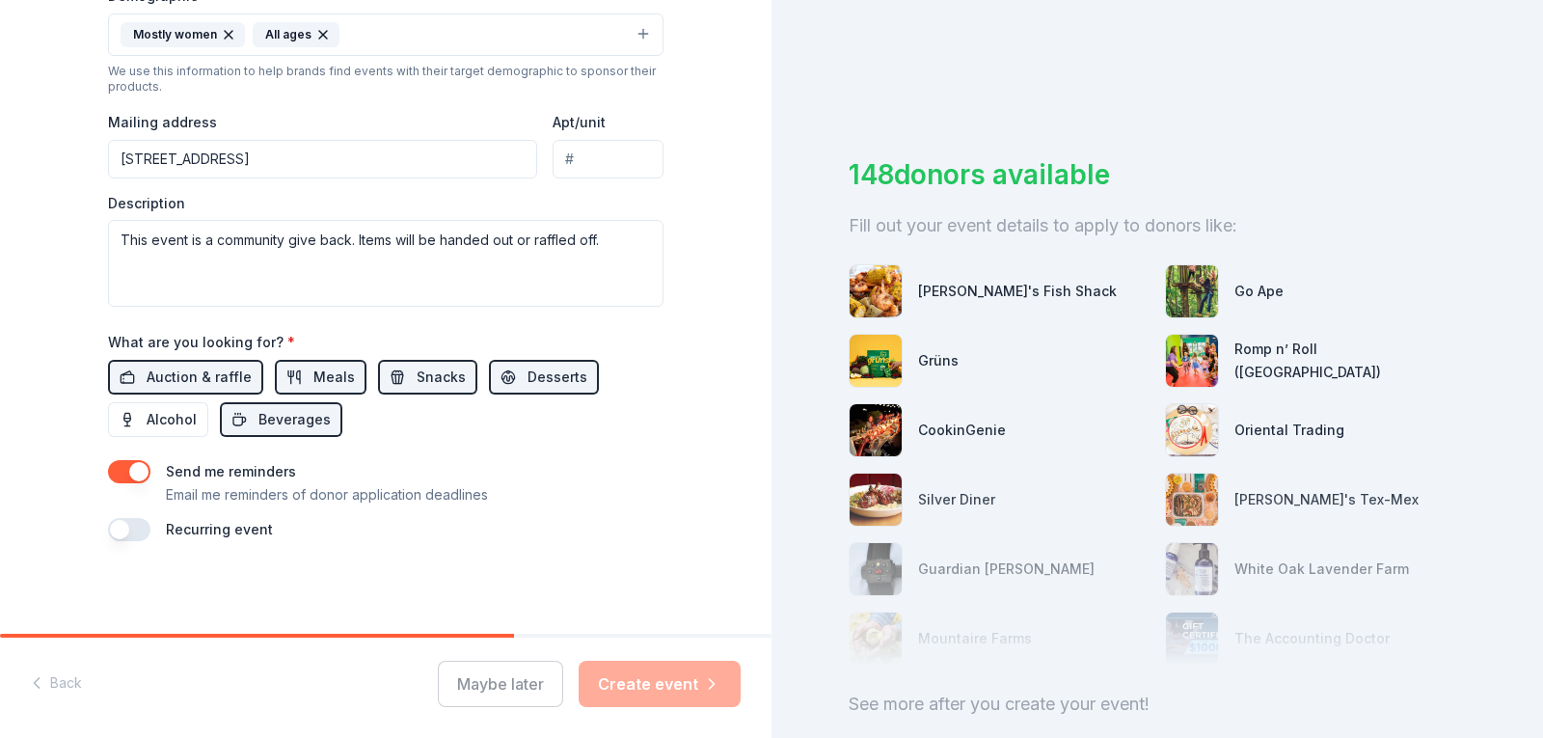
drag, startPoint x: 421, startPoint y: 623, endPoint x: 593, endPoint y: 675, distance: 180.4
click at [497, 637] on div "Tell us about your event. We'll find in-kind donations you can apply for. Event…" at bounding box center [386, 369] width 772 height 738
click at [652, 691] on div "Maybe later Create event" at bounding box center [589, 684] width 303 height 46
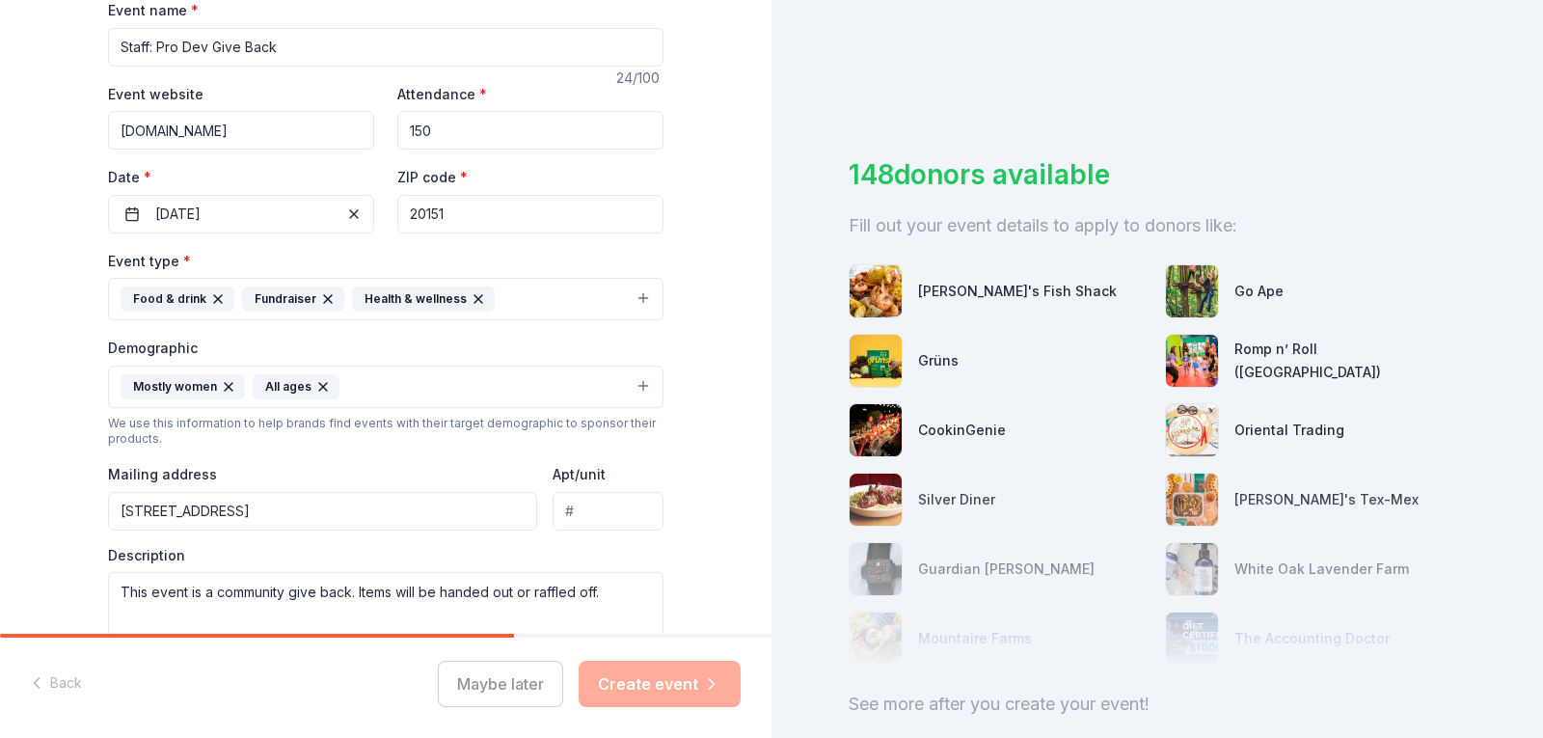
scroll to position [0, 0]
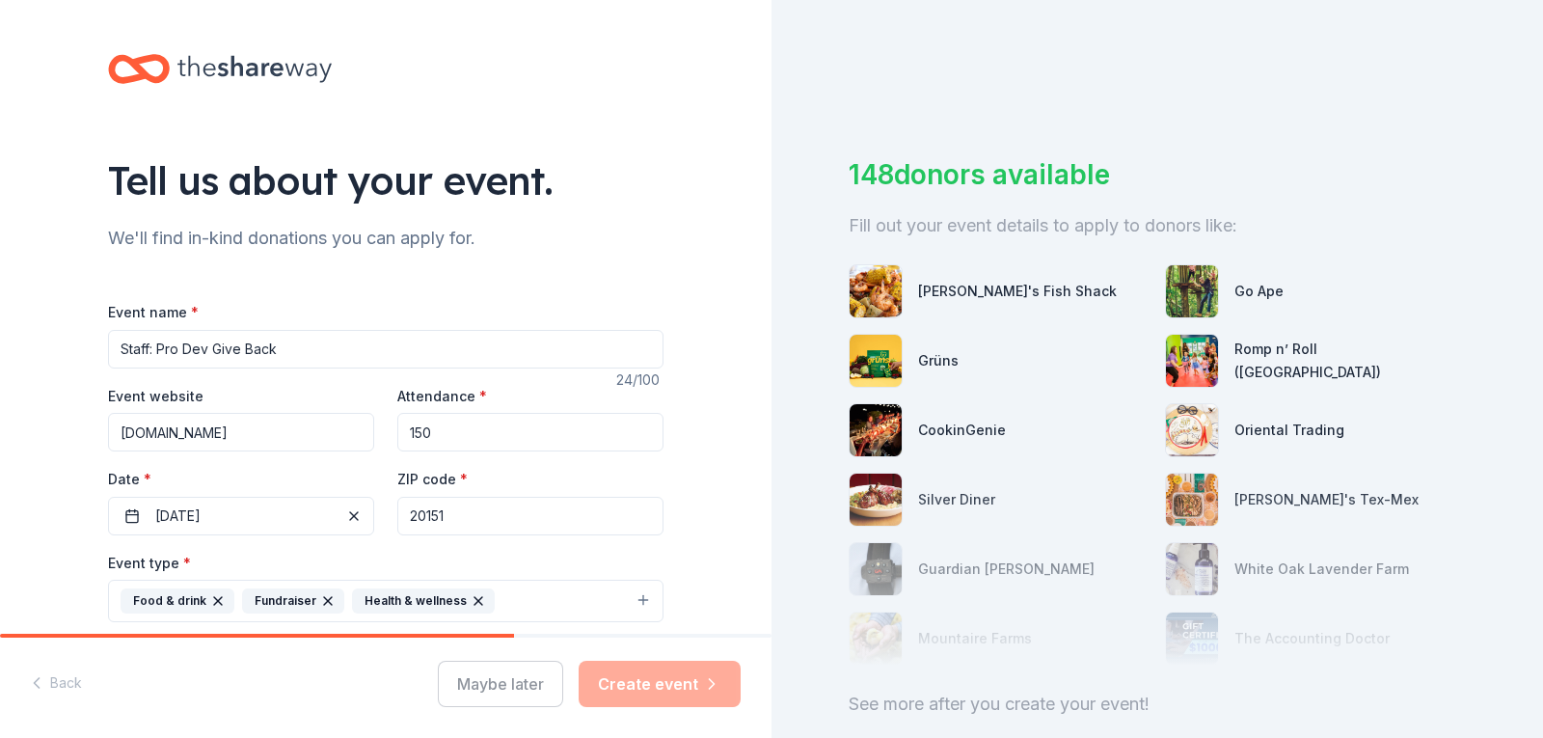
click at [657, 696] on div "Maybe later Create event" at bounding box center [589, 684] width 303 height 46
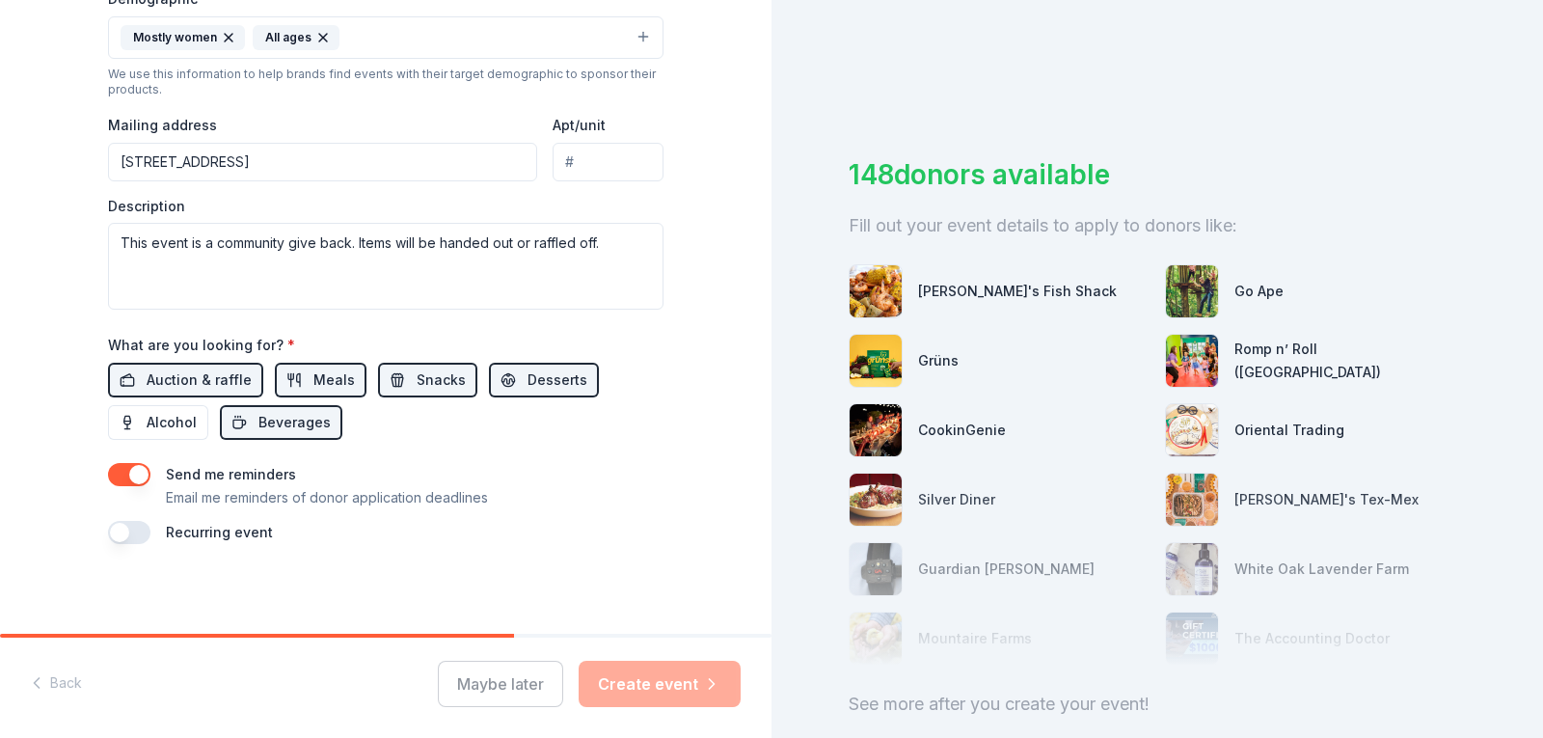
scroll to position [654, 0]
click at [676, 683] on div "Maybe later Create event" at bounding box center [589, 684] width 303 height 46
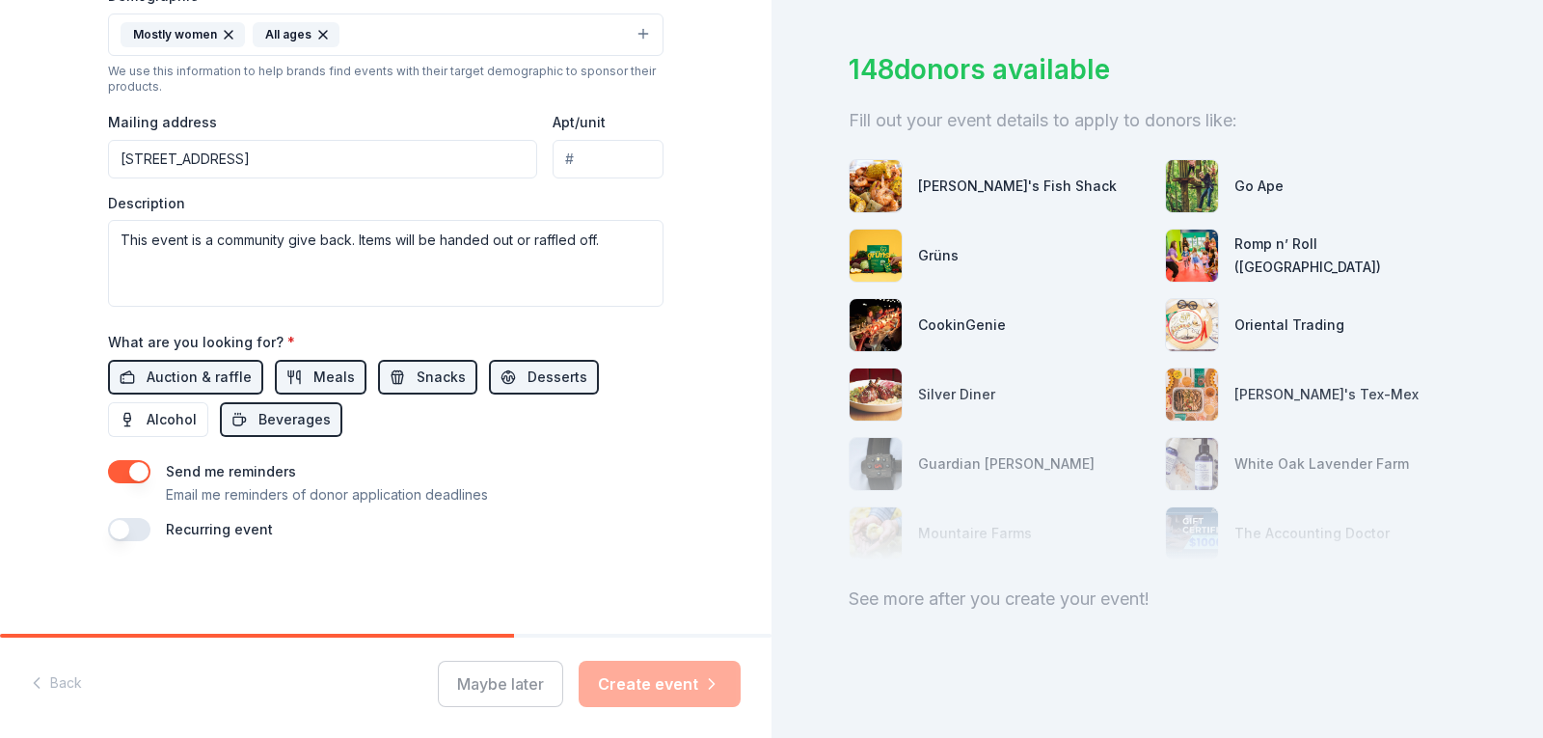
click at [858, 168] on img at bounding box center [876, 186] width 52 height 52
click at [1216, 172] on div "Go Ape" at bounding box center [1315, 186] width 301 height 54
click at [1187, 257] on img at bounding box center [1192, 256] width 52 height 52
click at [876, 253] on img at bounding box center [876, 256] width 52 height 52
click at [877, 335] on img at bounding box center [876, 325] width 52 height 52
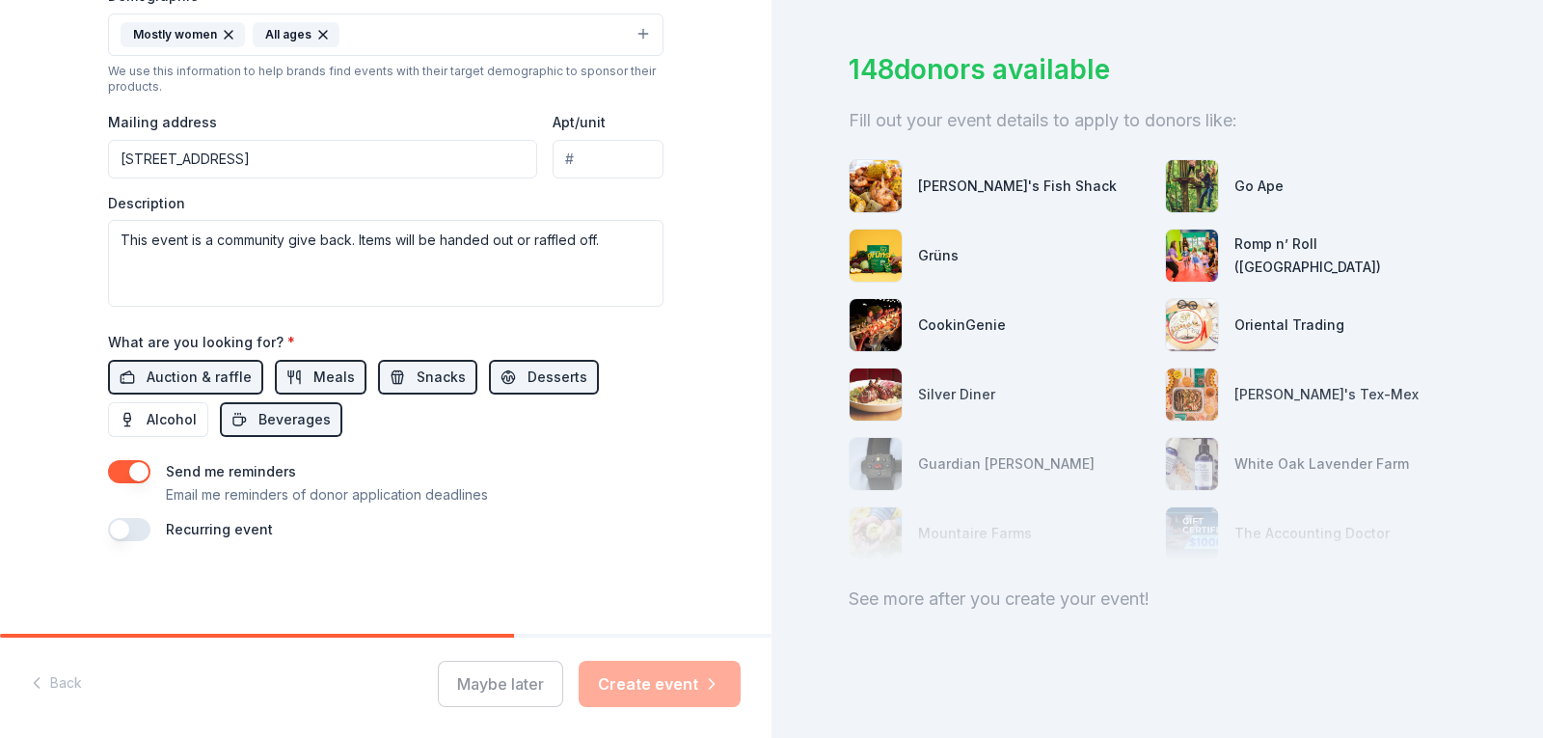
click at [1176, 312] on img at bounding box center [1192, 325] width 52 height 52
click at [1182, 409] on div at bounding box center [1157, 464] width 617 height 193
click at [866, 299] on img at bounding box center [876, 325] width 52 height 52
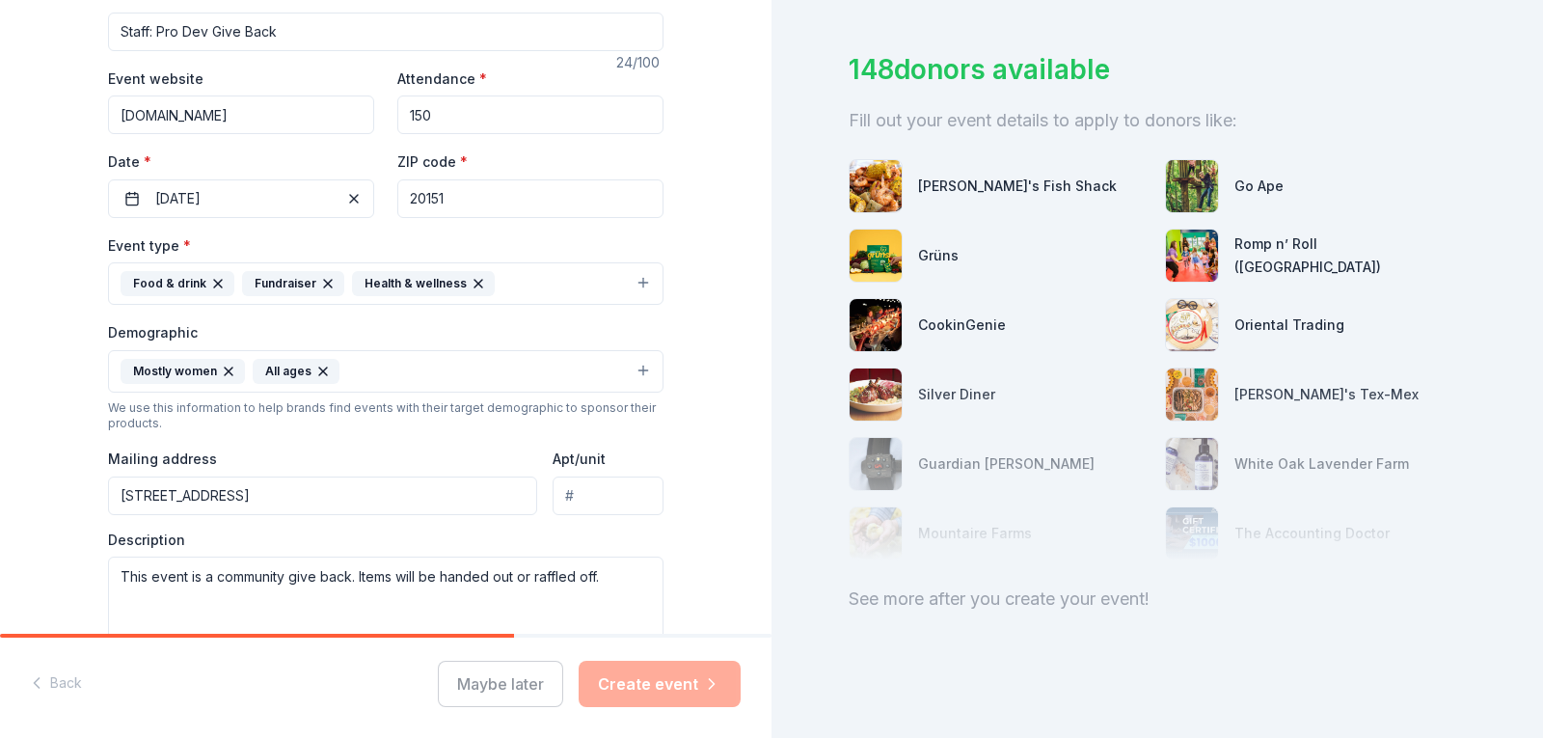
scroll to position [0, 0]
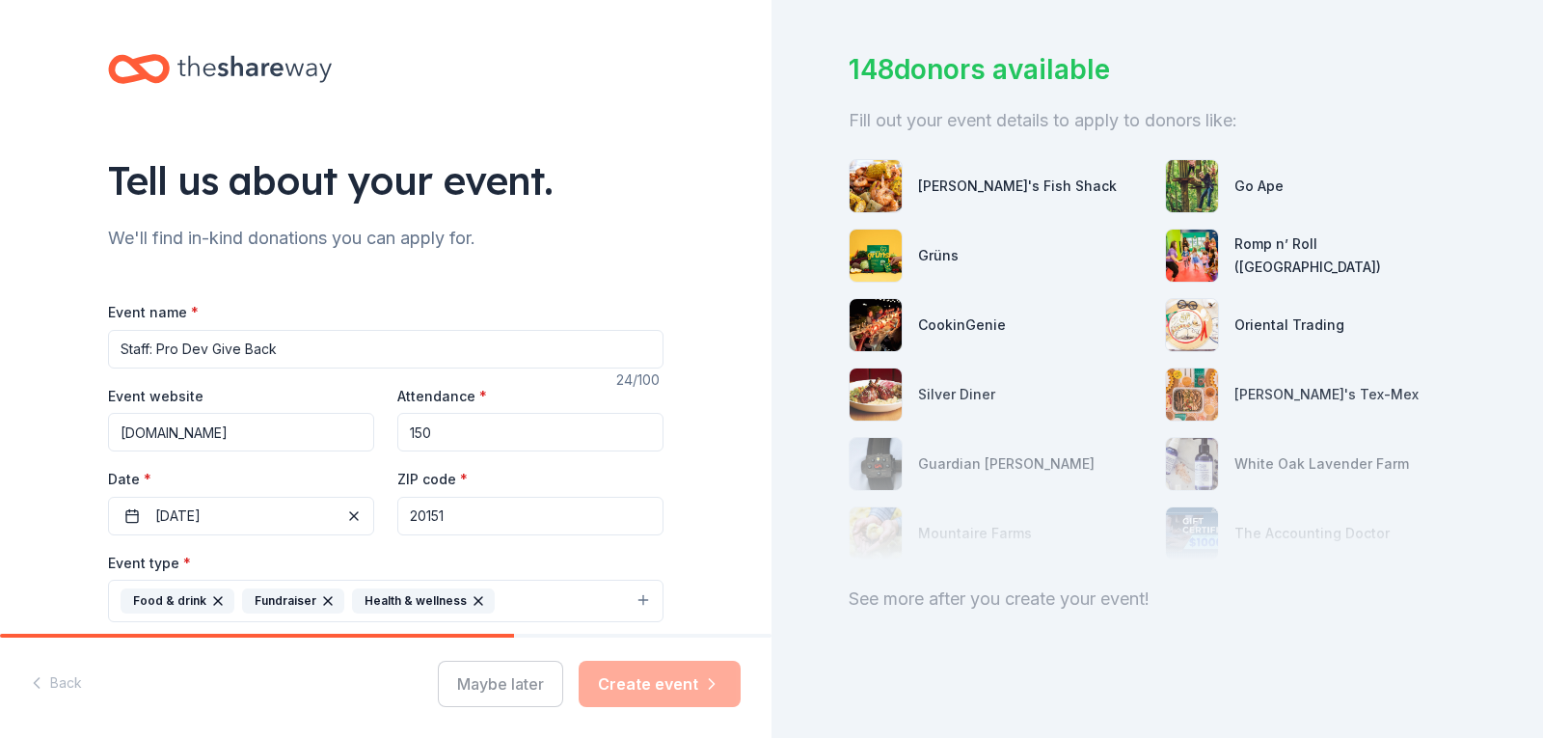
drag, startPoint x: 599, startPoint y: 182, endPoint x: 647, endPoint y: 174, distance: 49.0
click at [600, 182] on div "Tell us about your event." at bounding box center [386, 180] width 556 height 54
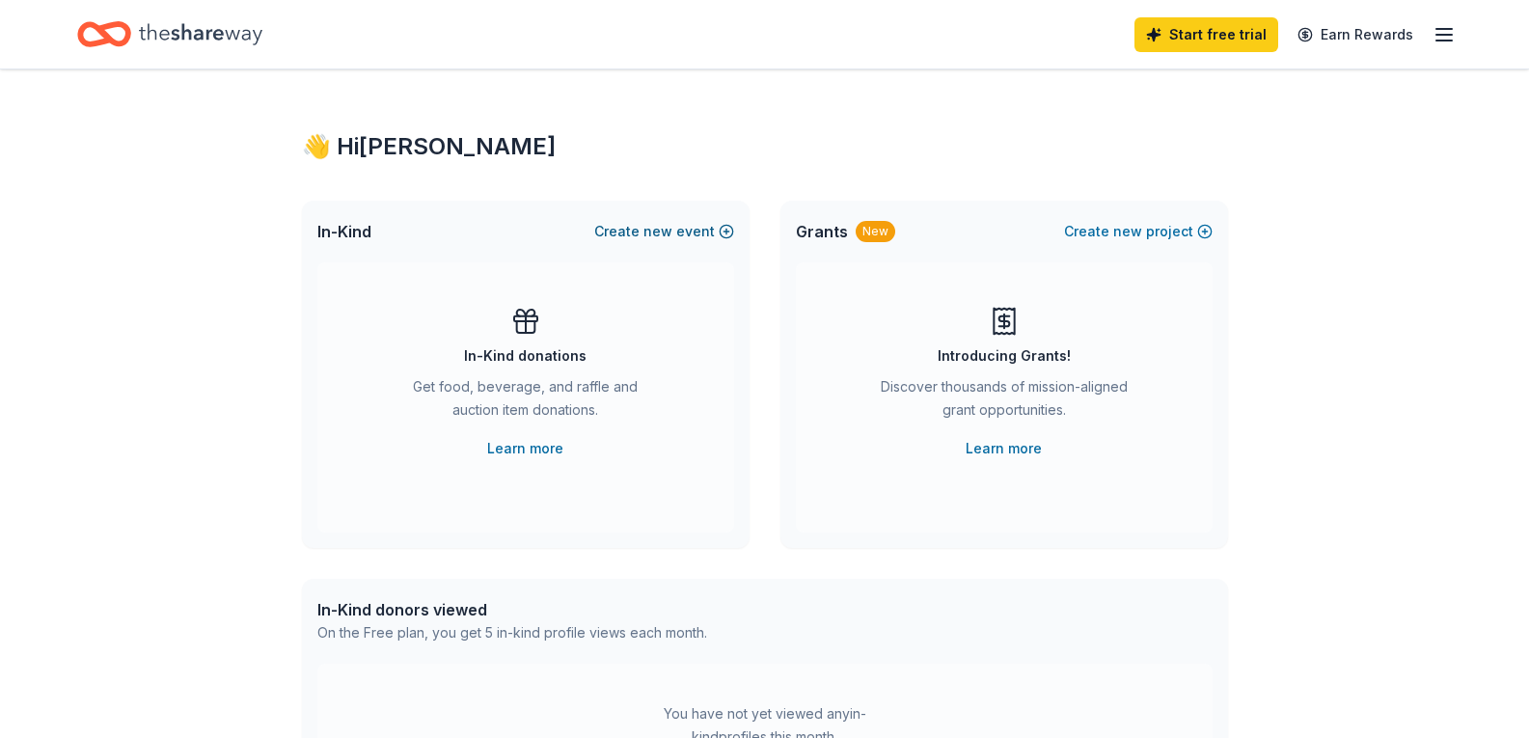
click at [661, 230] on span "new" at bounding box center [657, 231] width 29 height 23
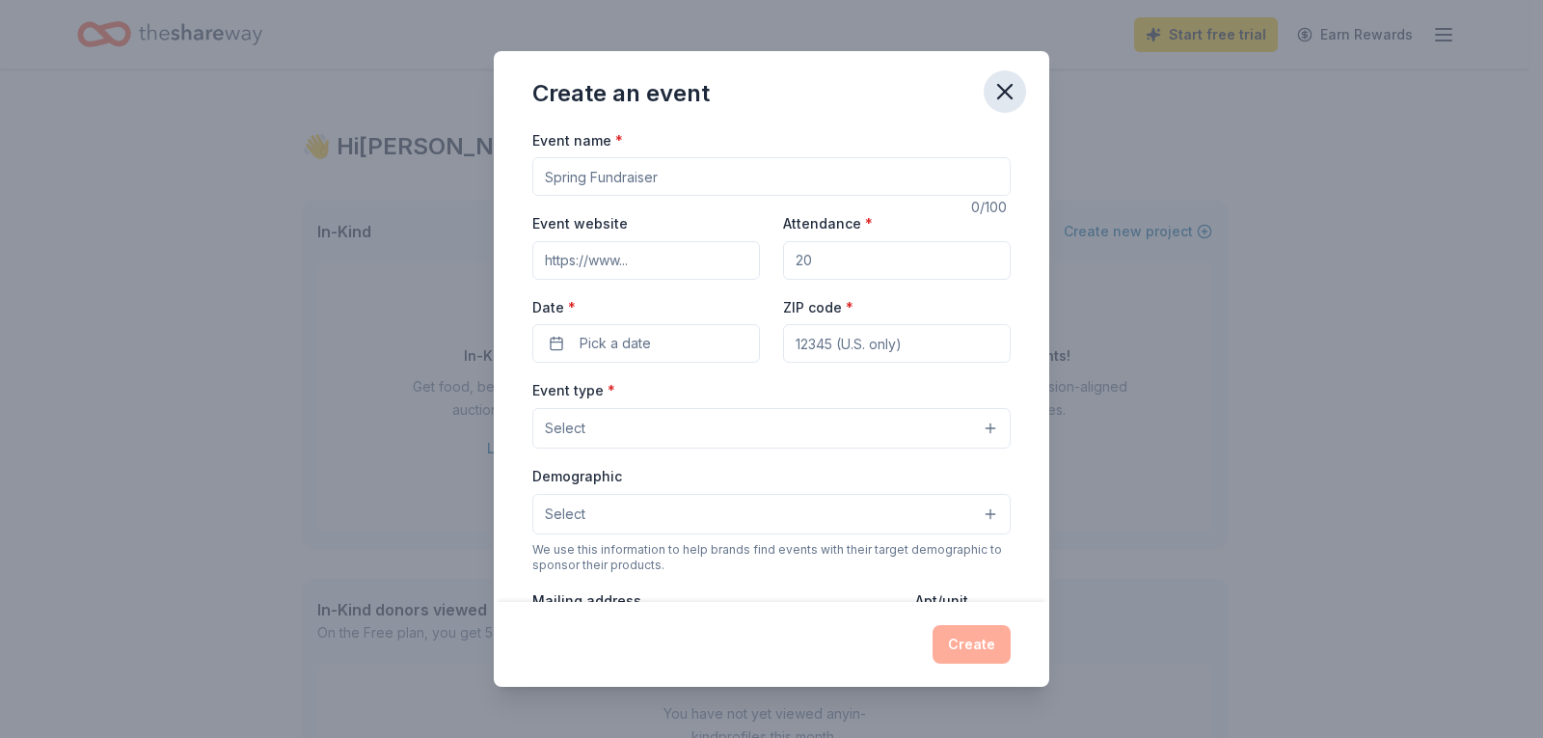
click at [1003, 90] on icon "button" at bounding box center [1005, 92] width 14 height 14
